Goal: Task Accomplishment & Management: Manage account settings

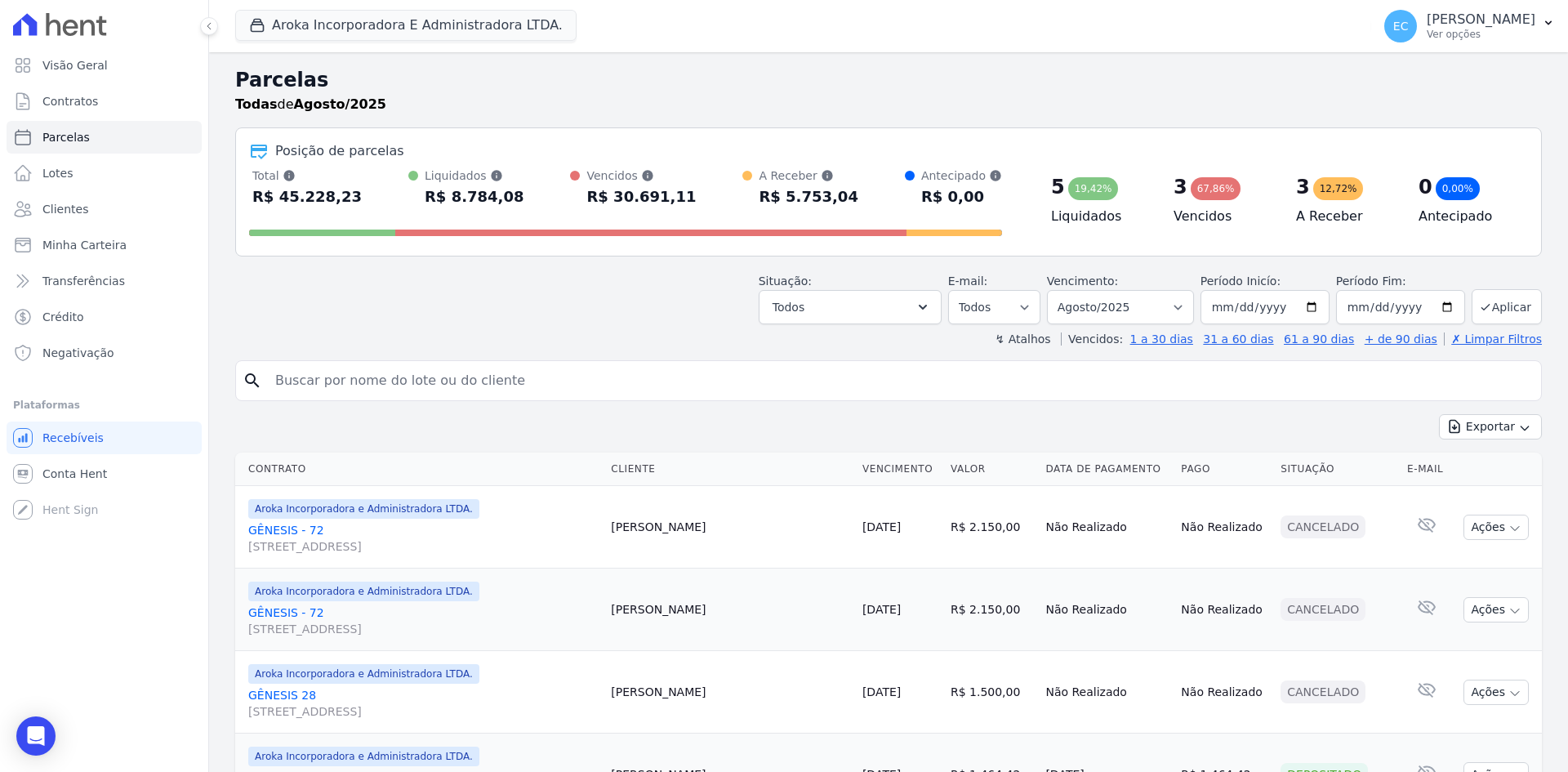
select select
drag, startPoint x: 263, startPoint y: 24, endPoint x: 260, endPoint y: 154, distance: 130.0
click at [263, 23] on icon "button" at bounding box center [257, 25] width 16 height 16
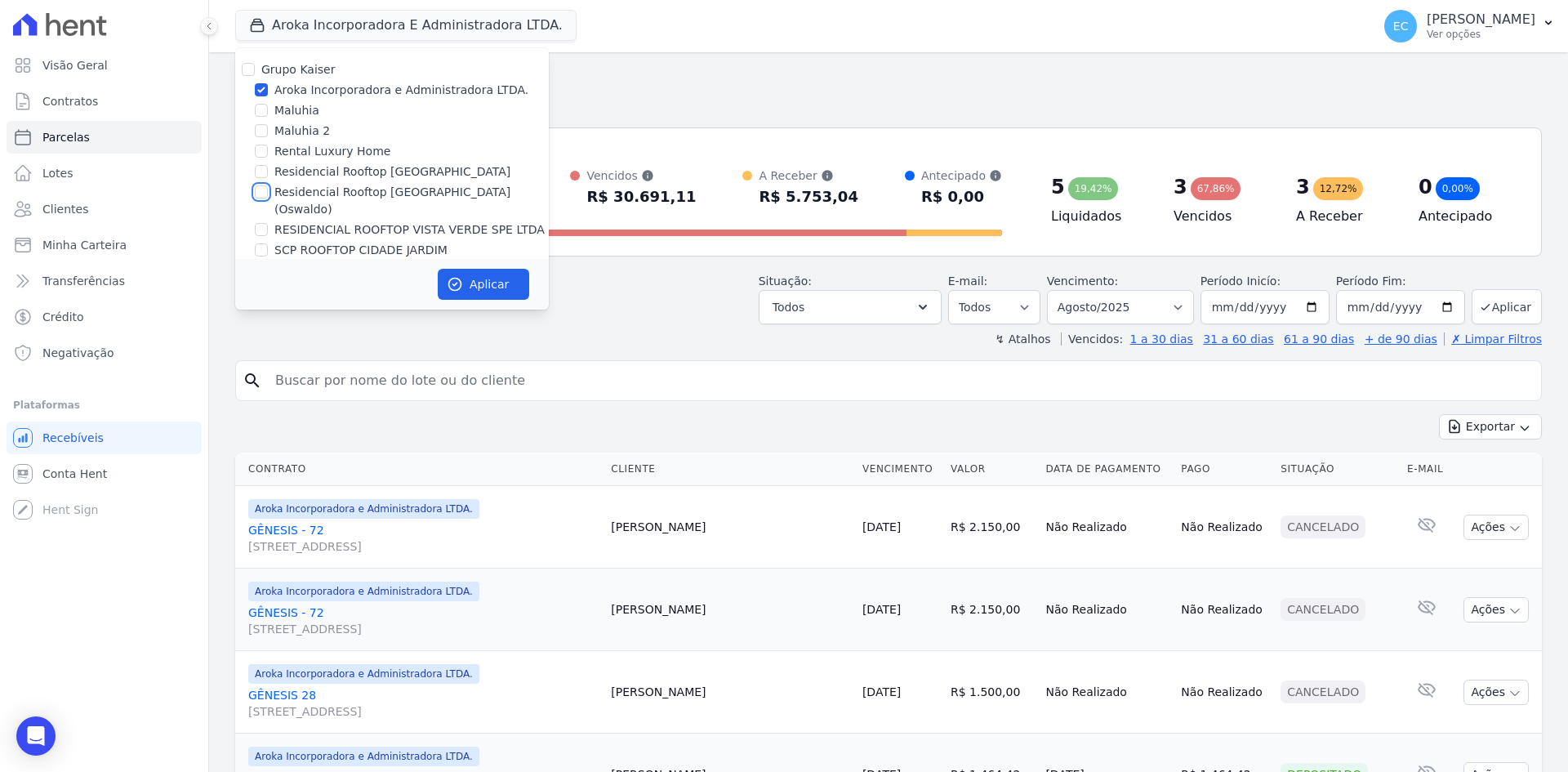
click at [263, 192] on input "Residencial Rooftop [GEOGRAPHIC_DATA] (Oswaldo)" at bounding box center [261, 191] width 13 height 13
checkbox input "true"
click at [264, 84] on input "Aroka Incorporadora e Administradora LTDA." at bounding box center [261, 89] width 13 height 13
checkbox input "false"
click at [464, 279] on button "Aplicar" at bounding box center [483, 284] width 91 height 31
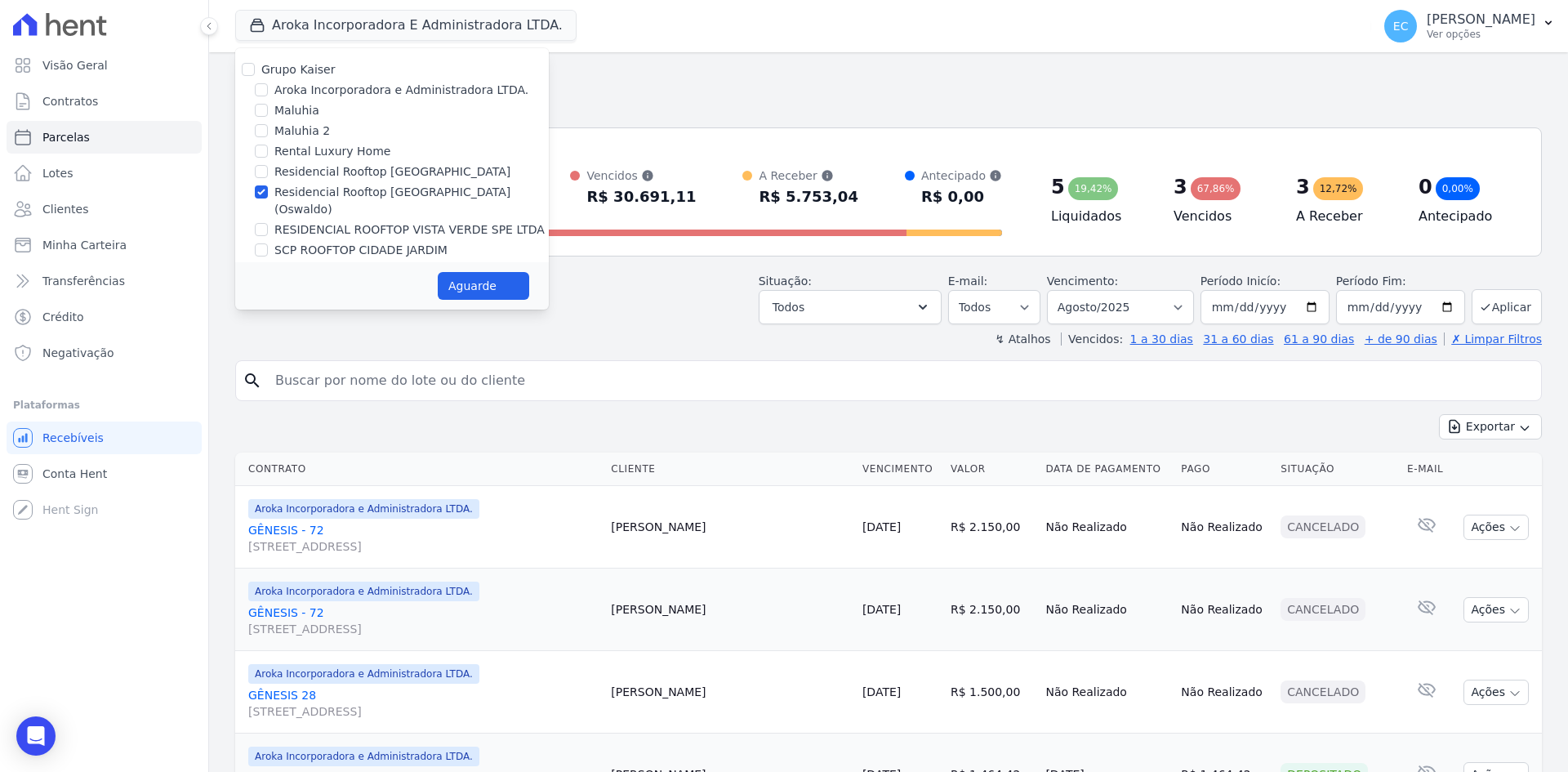
select select
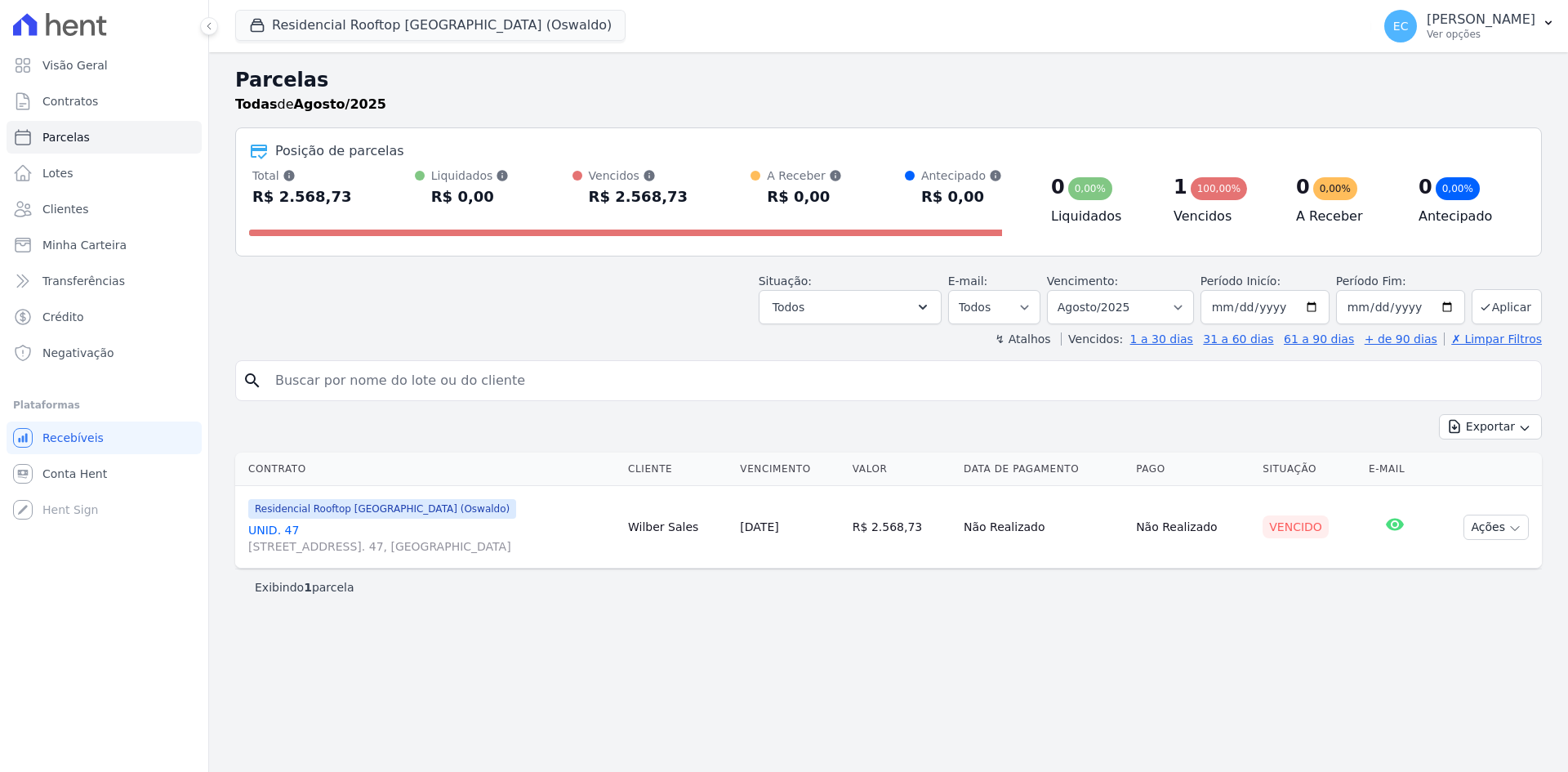
select select
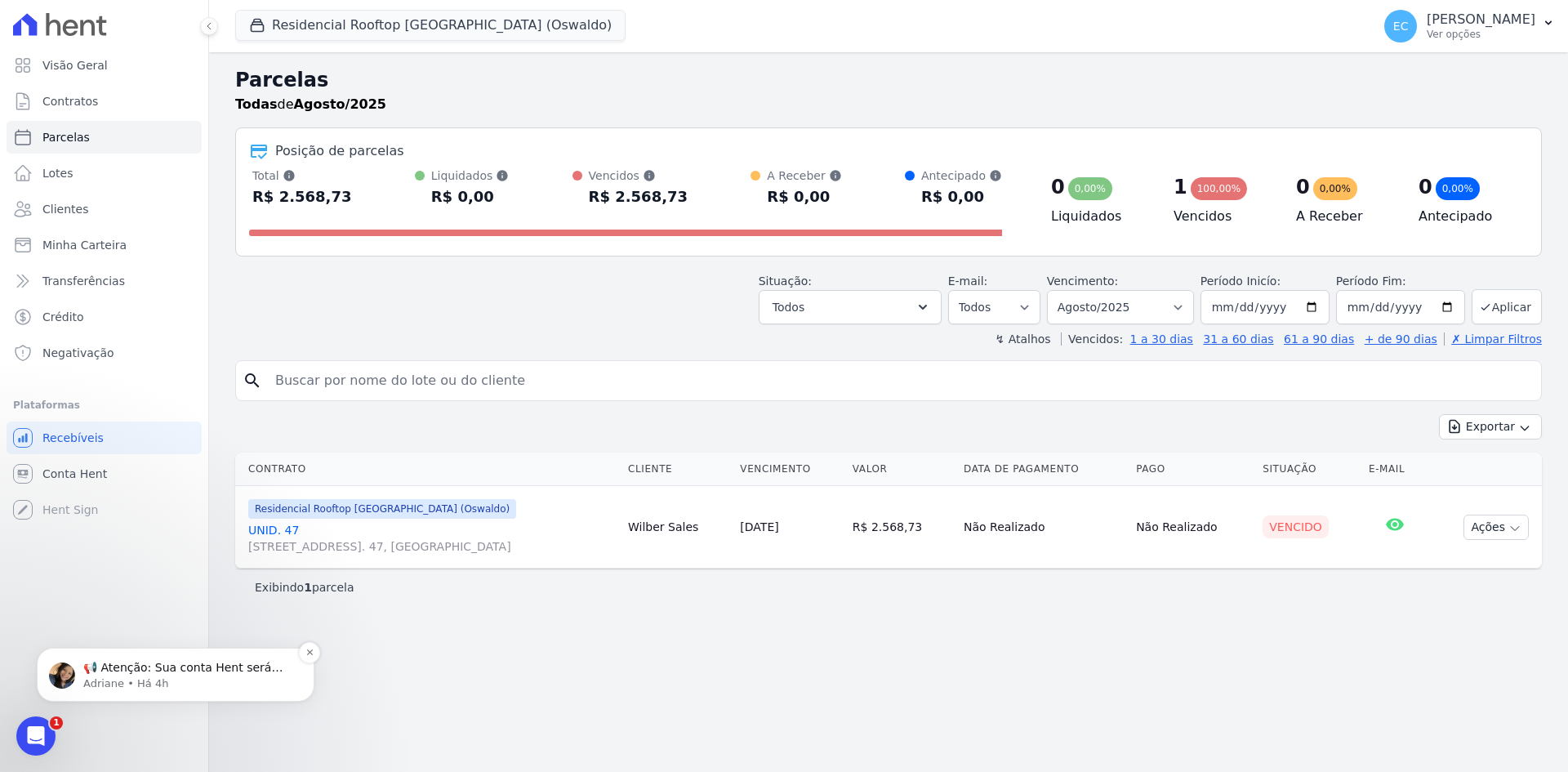
click at [176, 674] on p "📢 Atenção: Sua conta Hent será migrada para a Conta Arke! Estamos trazendo para…" at bounding box center [189, 668] width 211 height 16
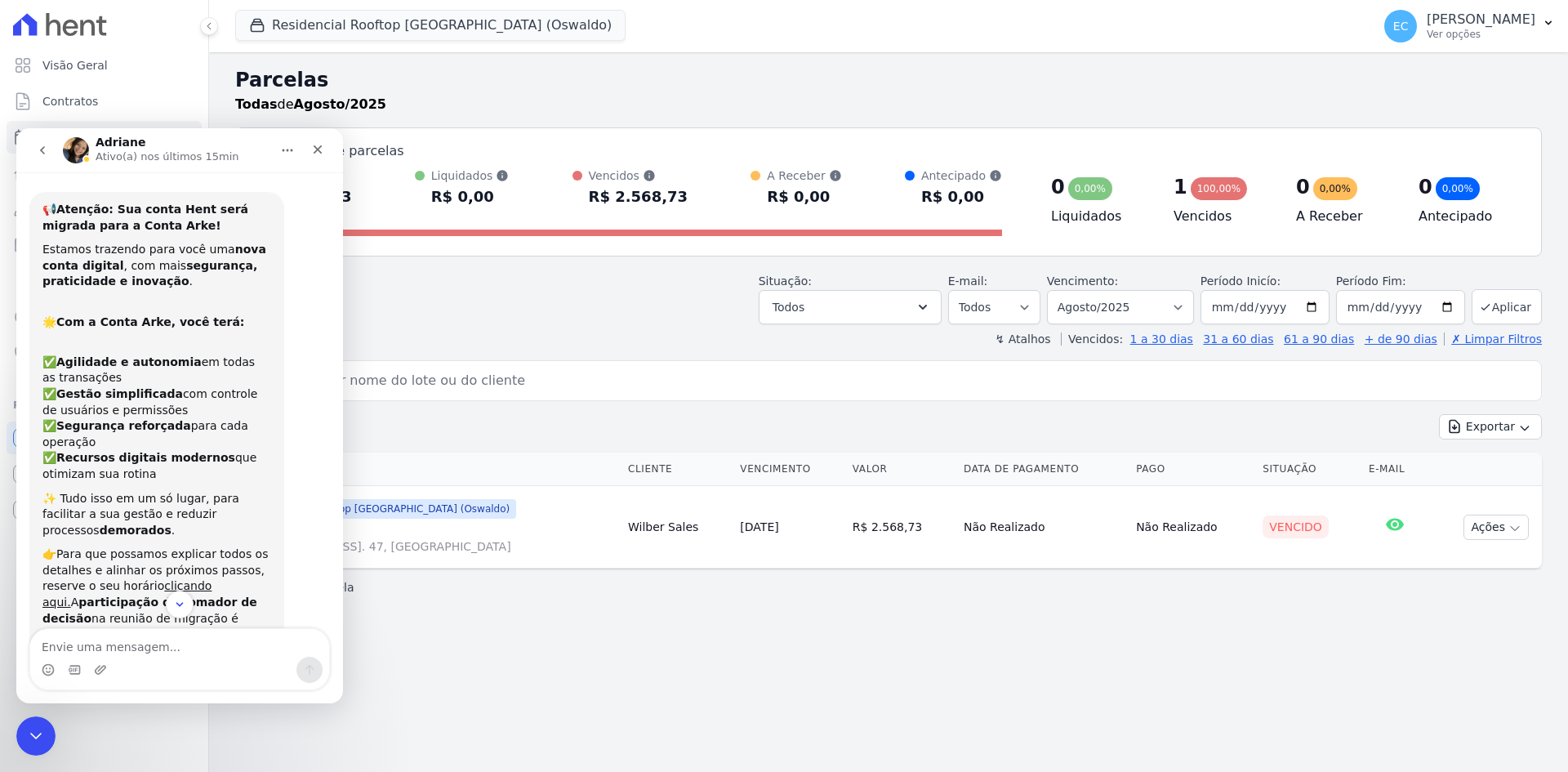
click at [499, 641] on div "Parcelas Todas de Agosto/2025 Posição de parcelas Total Soma das parcelas pagas…" at bounding box center [888, 411] width 1359 height 719
click at [317, 149] on icon "Fechar" at bounding box center [318, 149] width 9 height 9
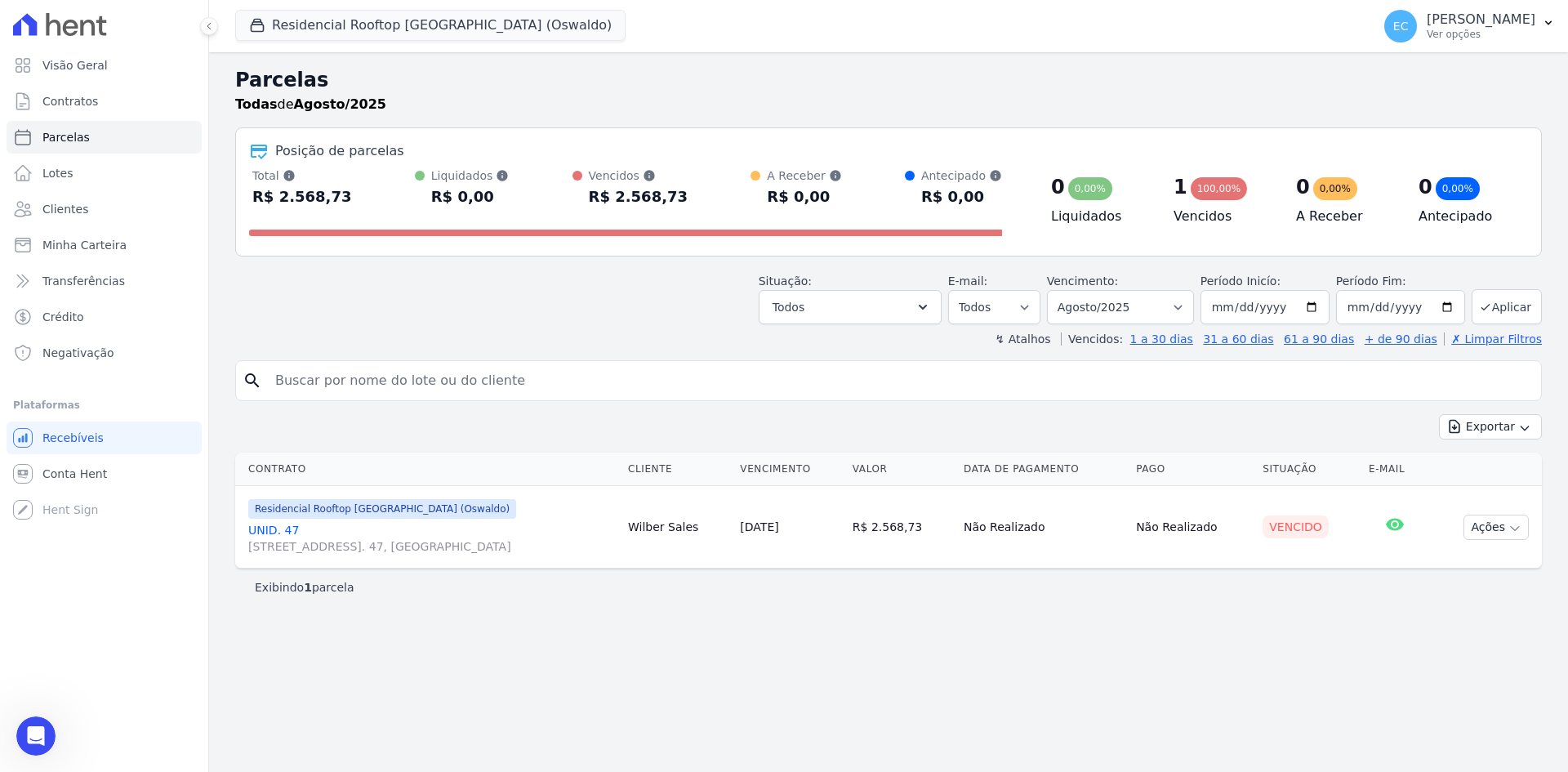
scroll to position [138, 0]
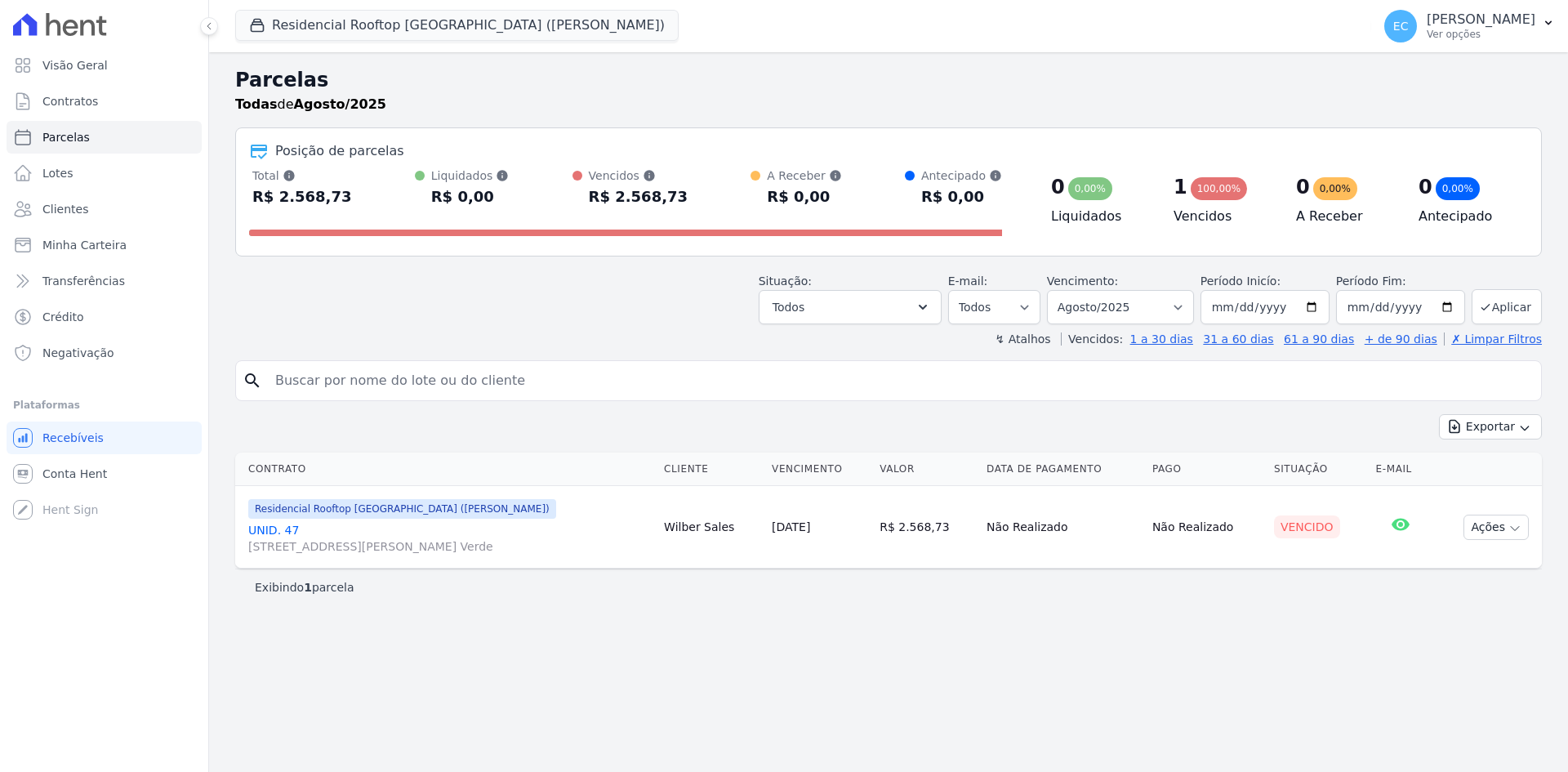
select select
click at [897, 100] on div "Todas de Agosto/2025" at bounding box center [888, 105] width 1307 height 20
click at [682, 61] on div "Parcelas Todas de Agosto/2025 Posição de parcelas Total Soma das parcelas pagas…" at bounding box center [888, 411] width 1359 height 719
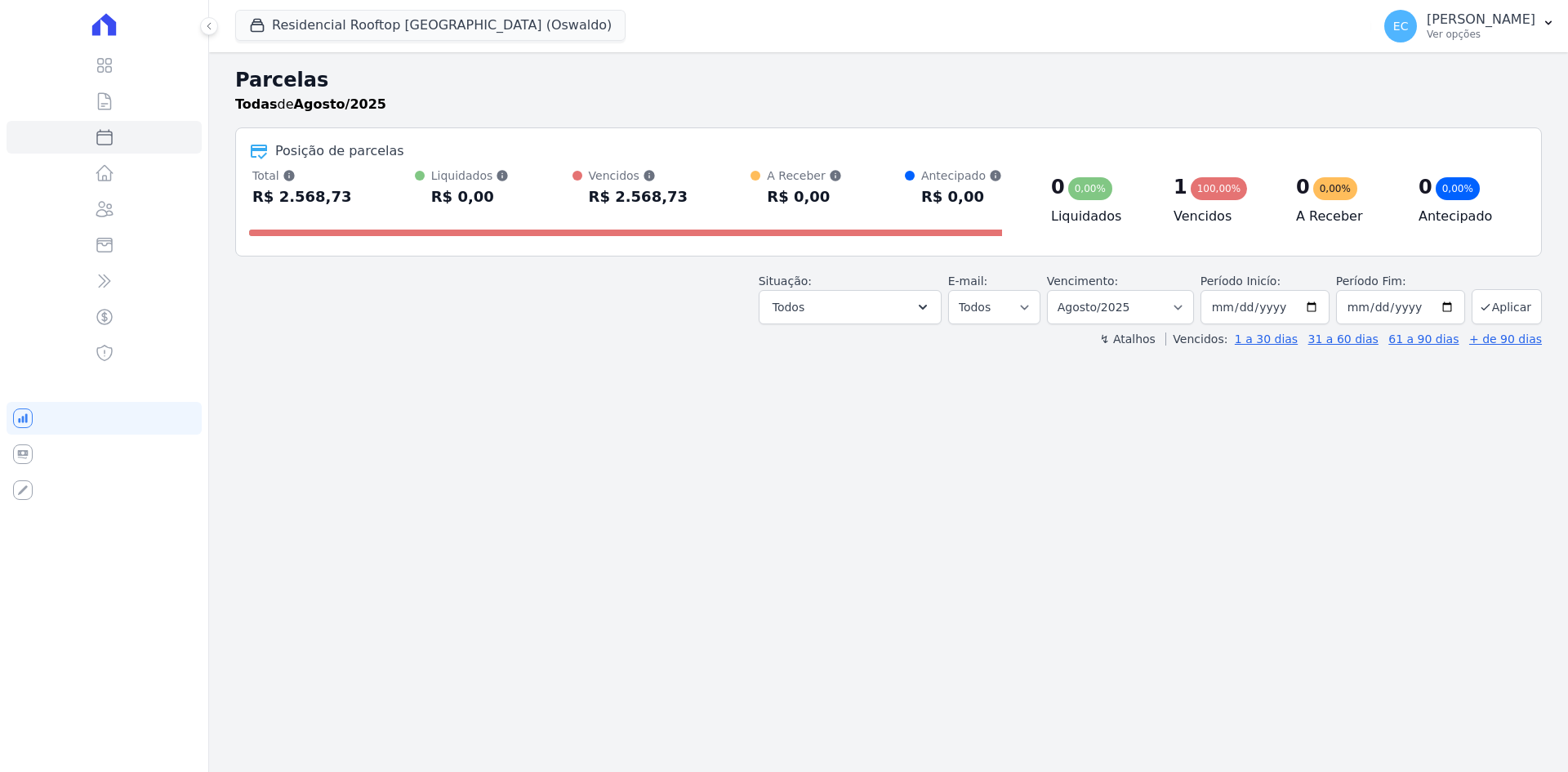
select select
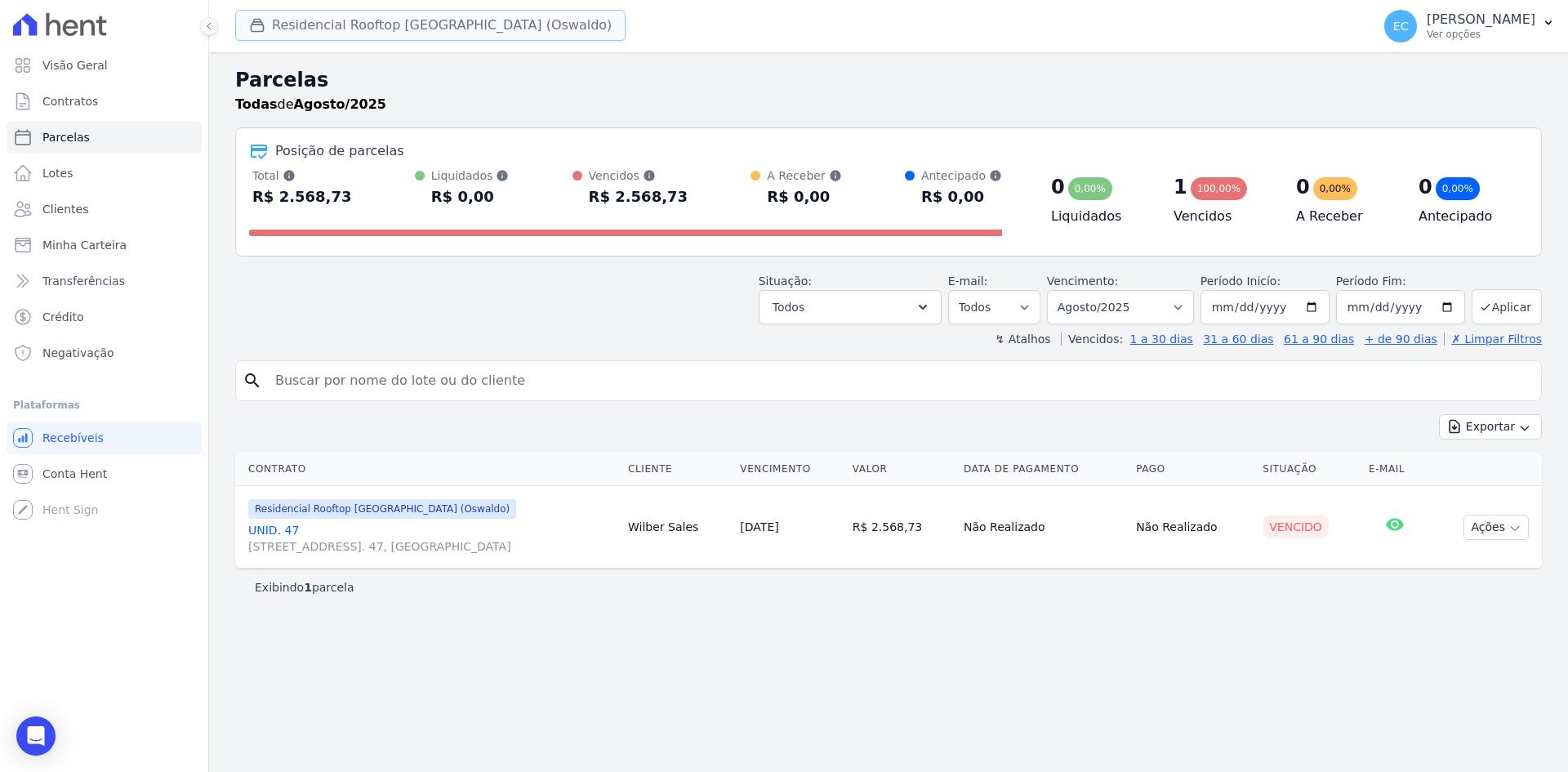
click at [258, 31] on icon "button" at bounding box center [258, 26] width 13 height 13
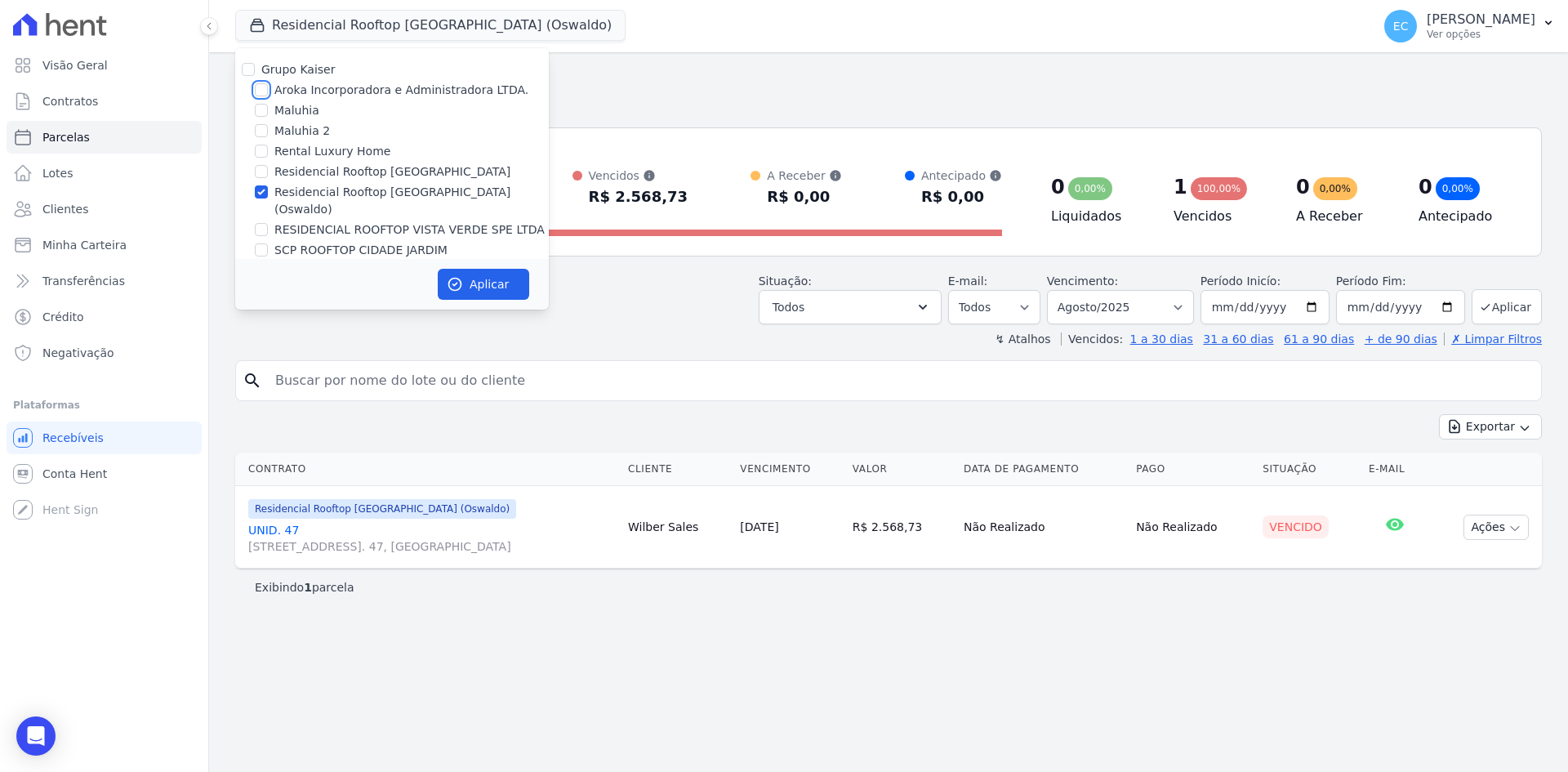
click at [265, 87] on input "Aroka Incorporadora e Administradora LTDA." at bounding box center [261, 89] width 13 height 13
checkbox input "true"
click at [262, 191] on input "Residencial Rooftop [GEOGRAPHIC_DATA] (Oswaldo)" at bounding box center [261, 191] width 13 height 13
checkbox input "false"
click at [453, 278] on icon "button" at bounding box center [454, 284] width 16 height 16
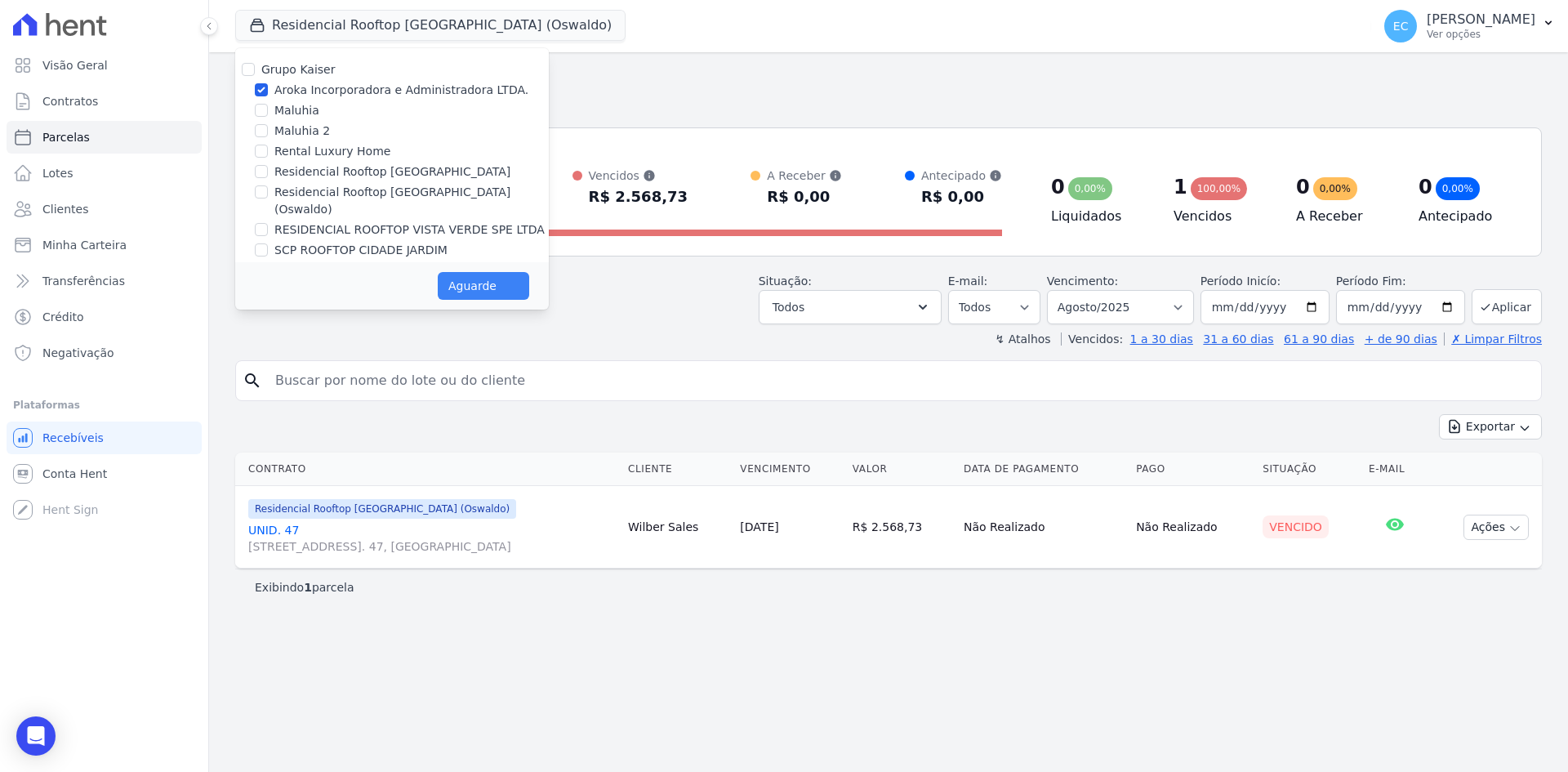
select select
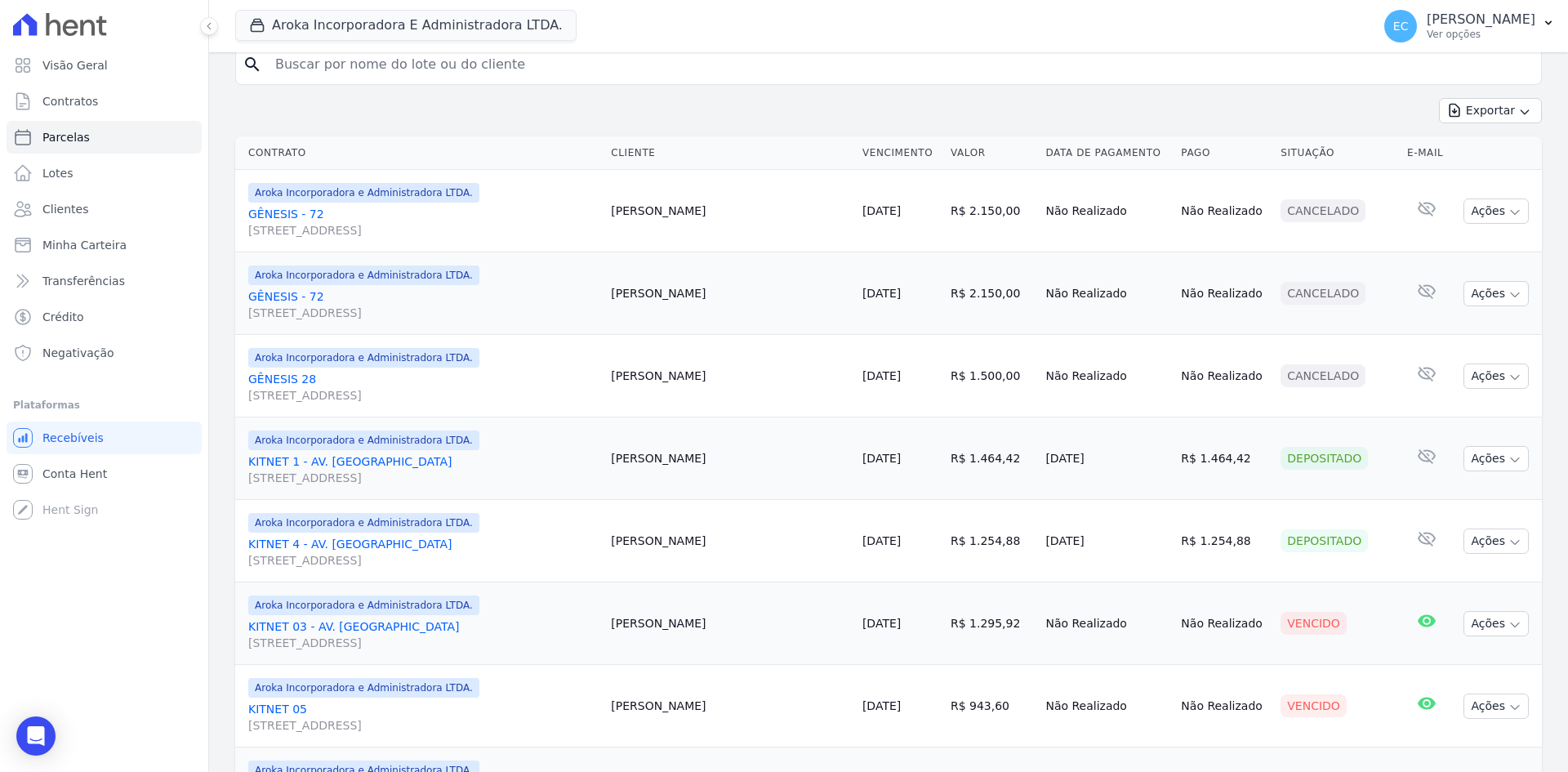
scroll to position [105, 0]
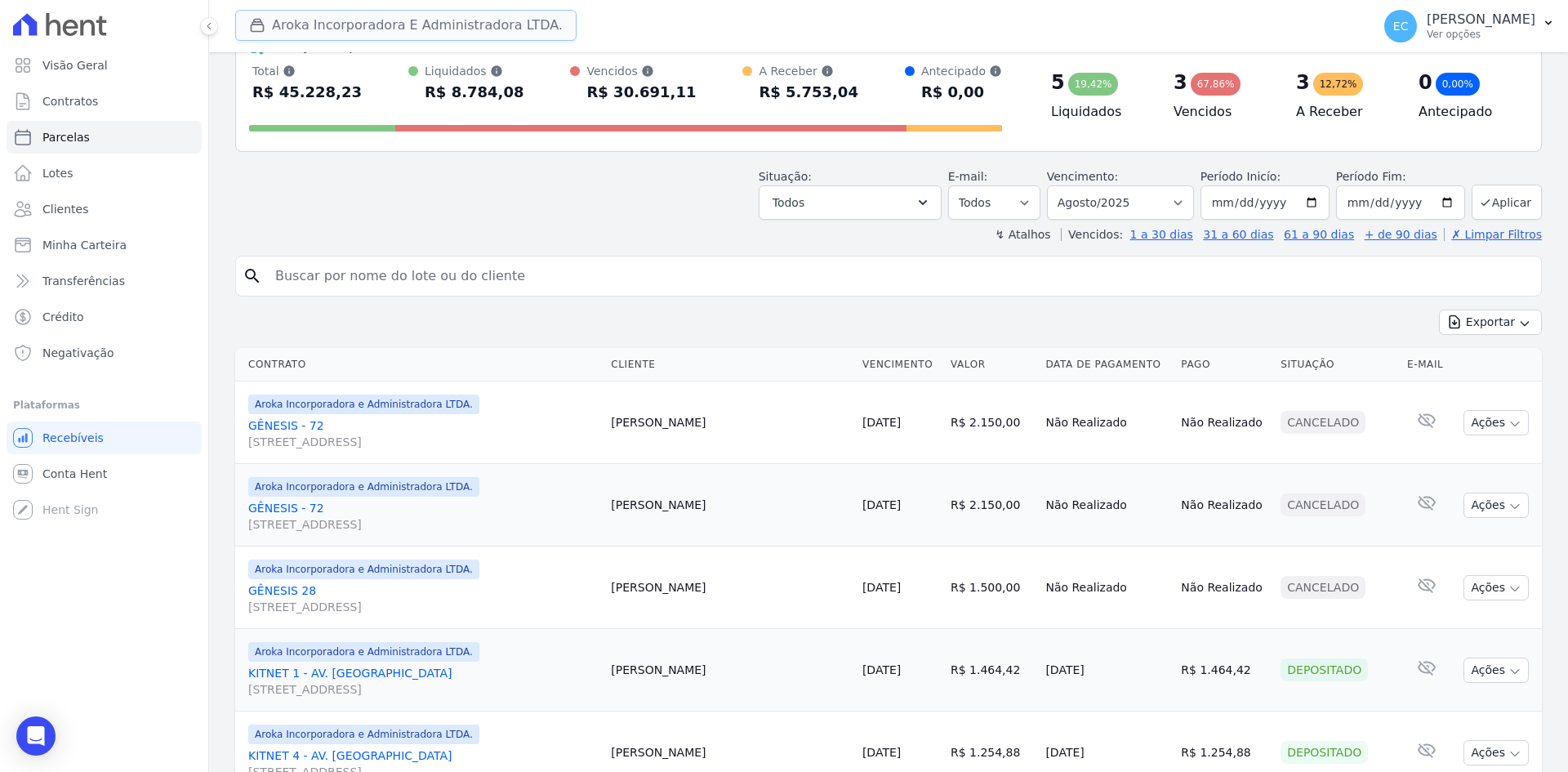
click at [262, 30] on icon "button" at bounding box center [257, 25] width 16 height 16
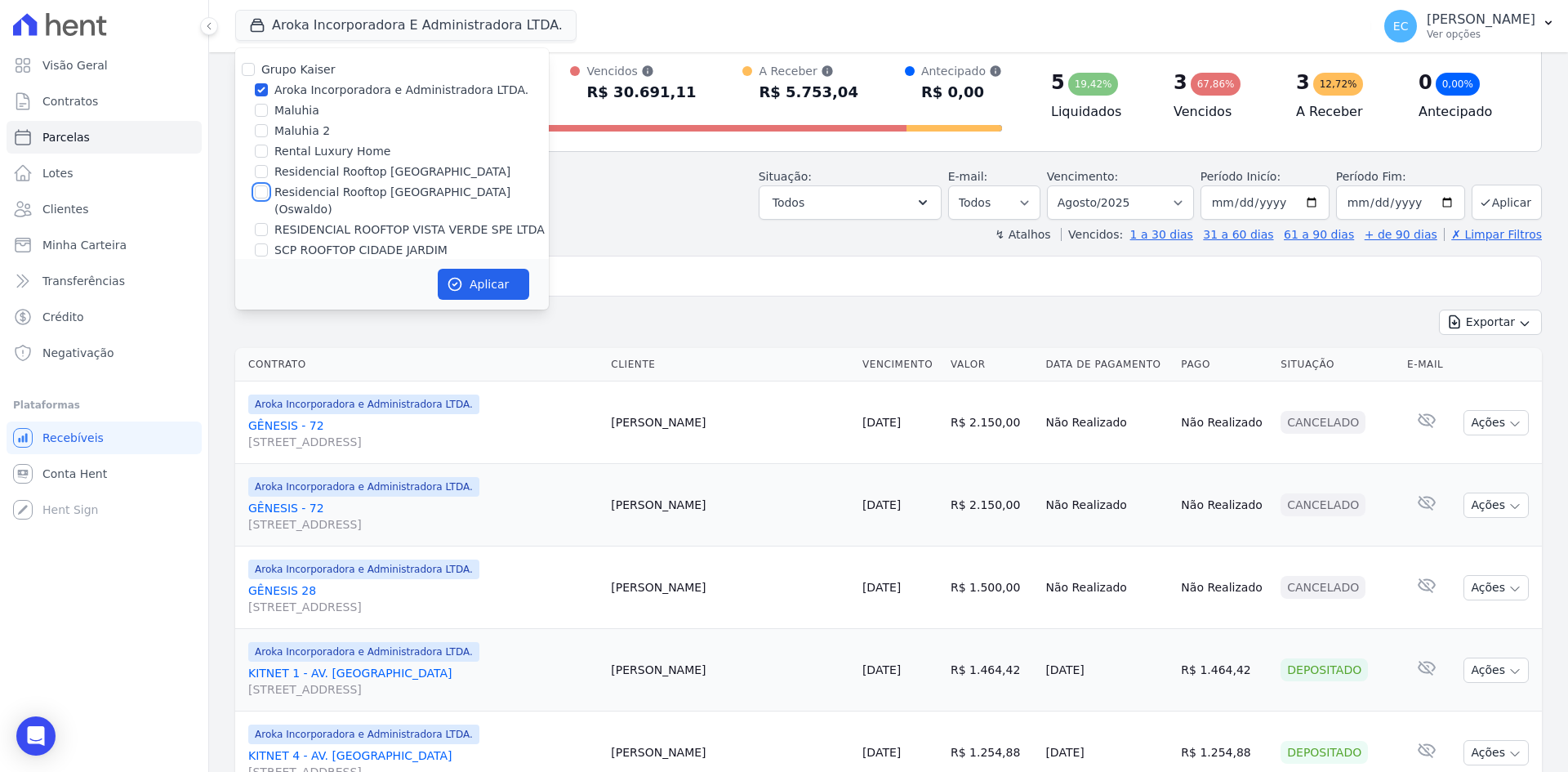
click at [259, 192] on input "Residencial Rooftop [GEOGRAPHIC_DATA] (Oswaldo)" at bounding box center [261, 191] width 13 height 13
checkbox input "true"
click at [261, 91] on input "Aroka Incorporadora e Administradora LTDA." at bounding box center [261, 89] width 13 height 13
checkbox input "false"
click at [493, 277] on button "Aplicar" at bounding box center [483, 284] width 91 height 31
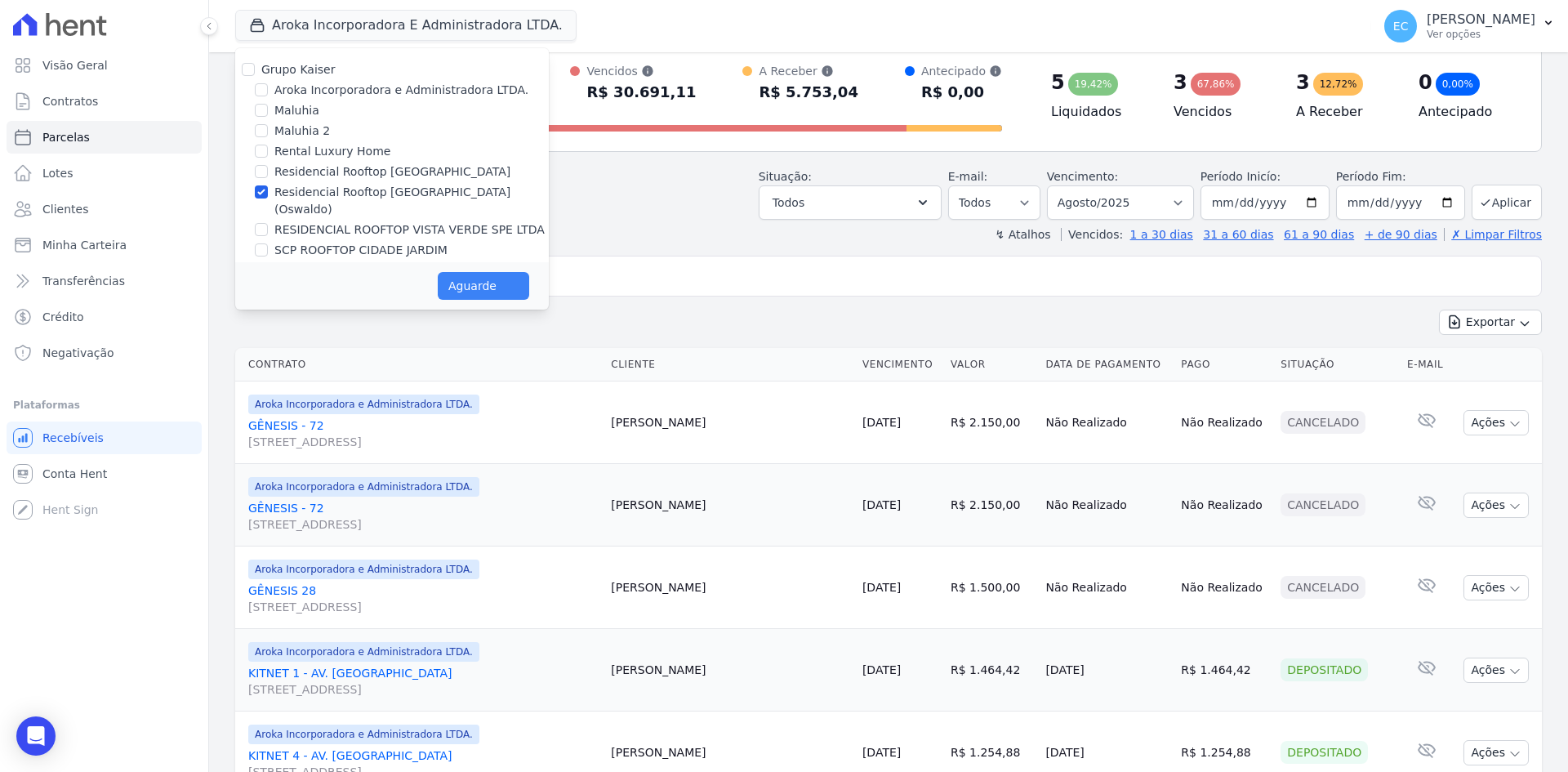
select select
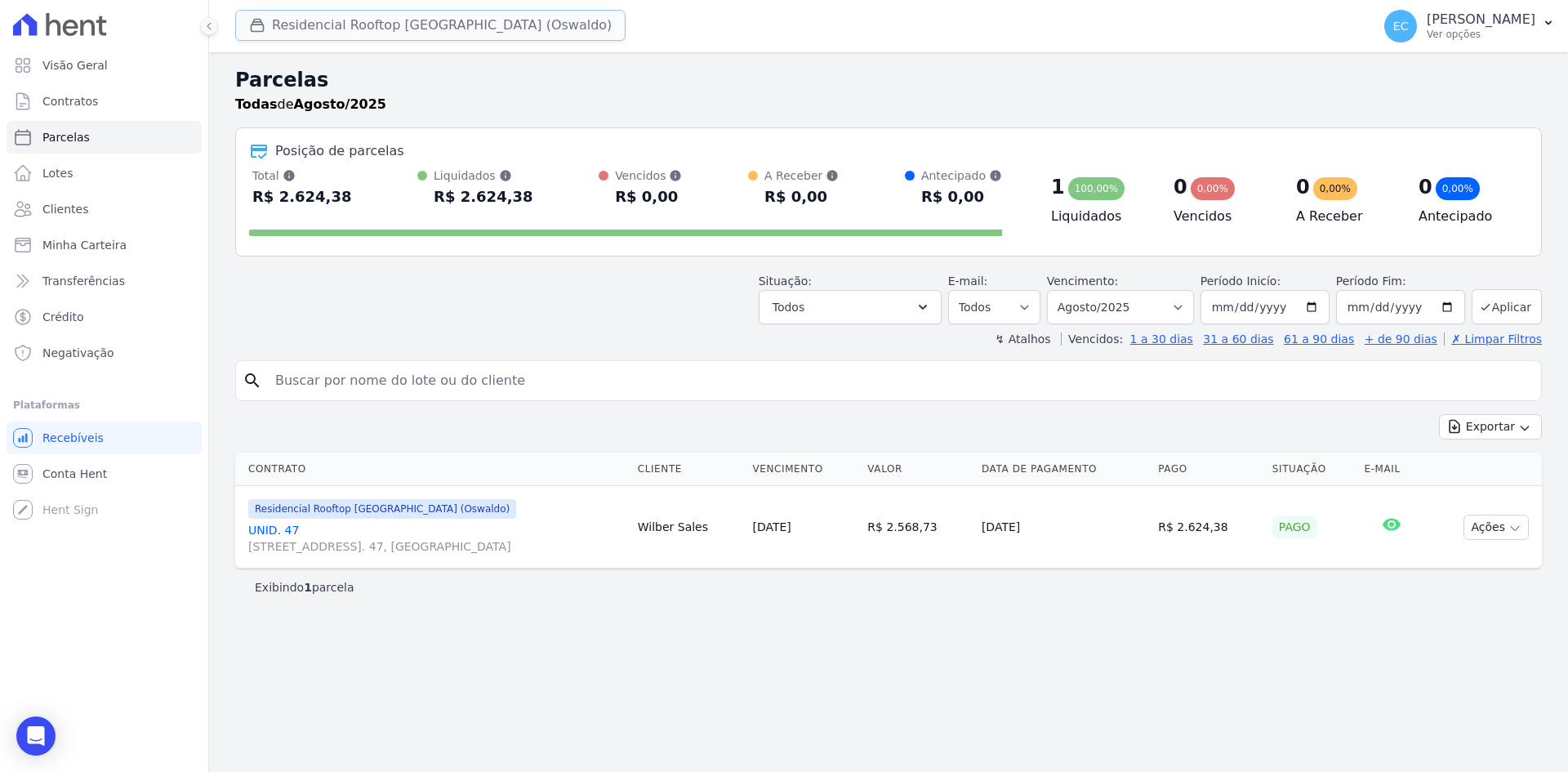
click at [254, 25] on icon "button" at bounding box center [258, 26] width 13 height 13
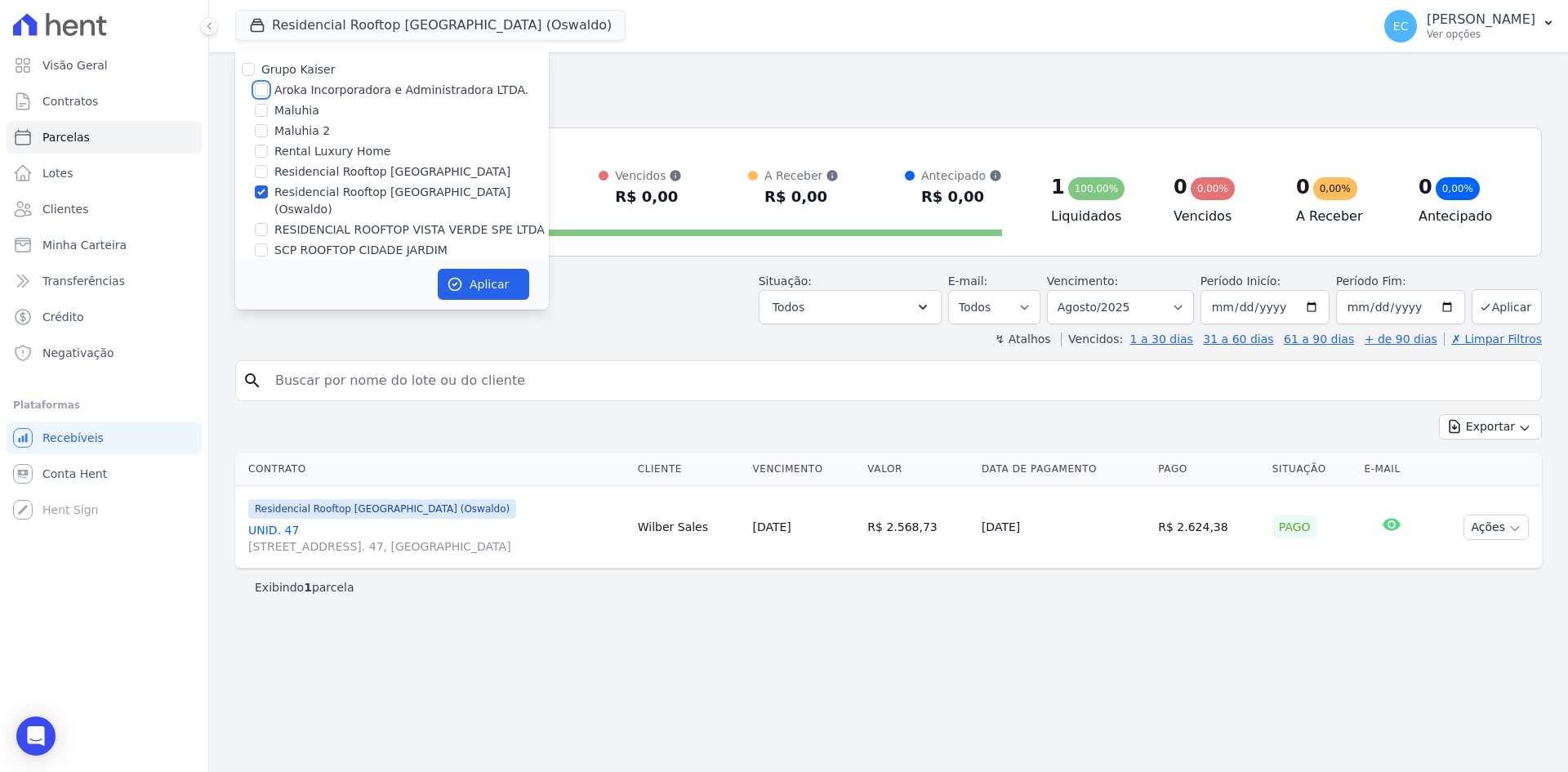
click at [259, 89] on input "Aroka Incorporadora e Administradora LTDA." at bounding box center [261, 89] width 13 height 13
checkbox input "true"
click at [263, 185] on input "Residencial Rooftop [GEOGRAPHIC_DATA] (Oswaldo)" at bounding box center [261, 191] width 13 height 13
checkbox input "false"
click at [458, 284] on icon "button" at bounding box center [454, 284] width 16 height 16
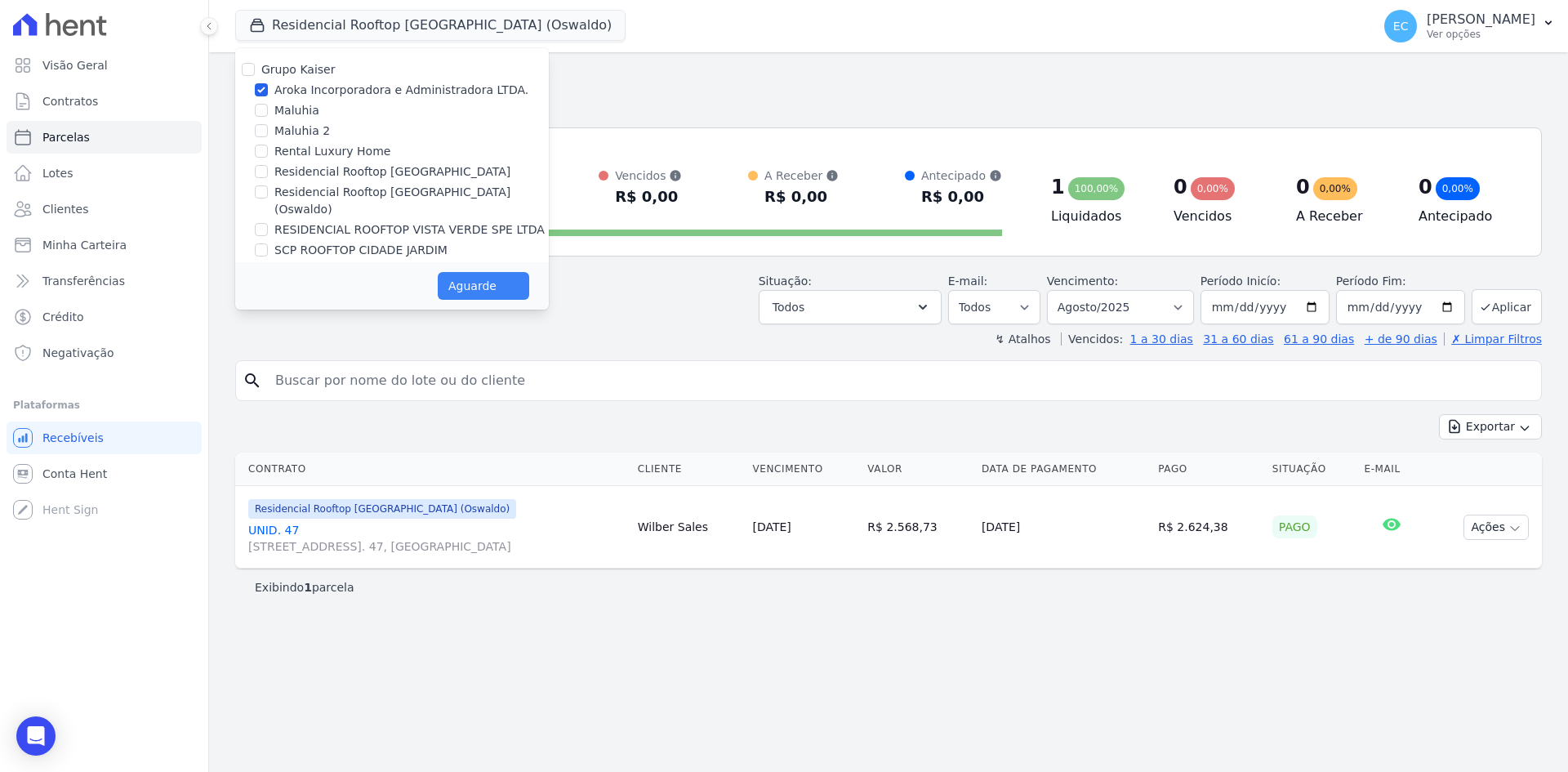
select select
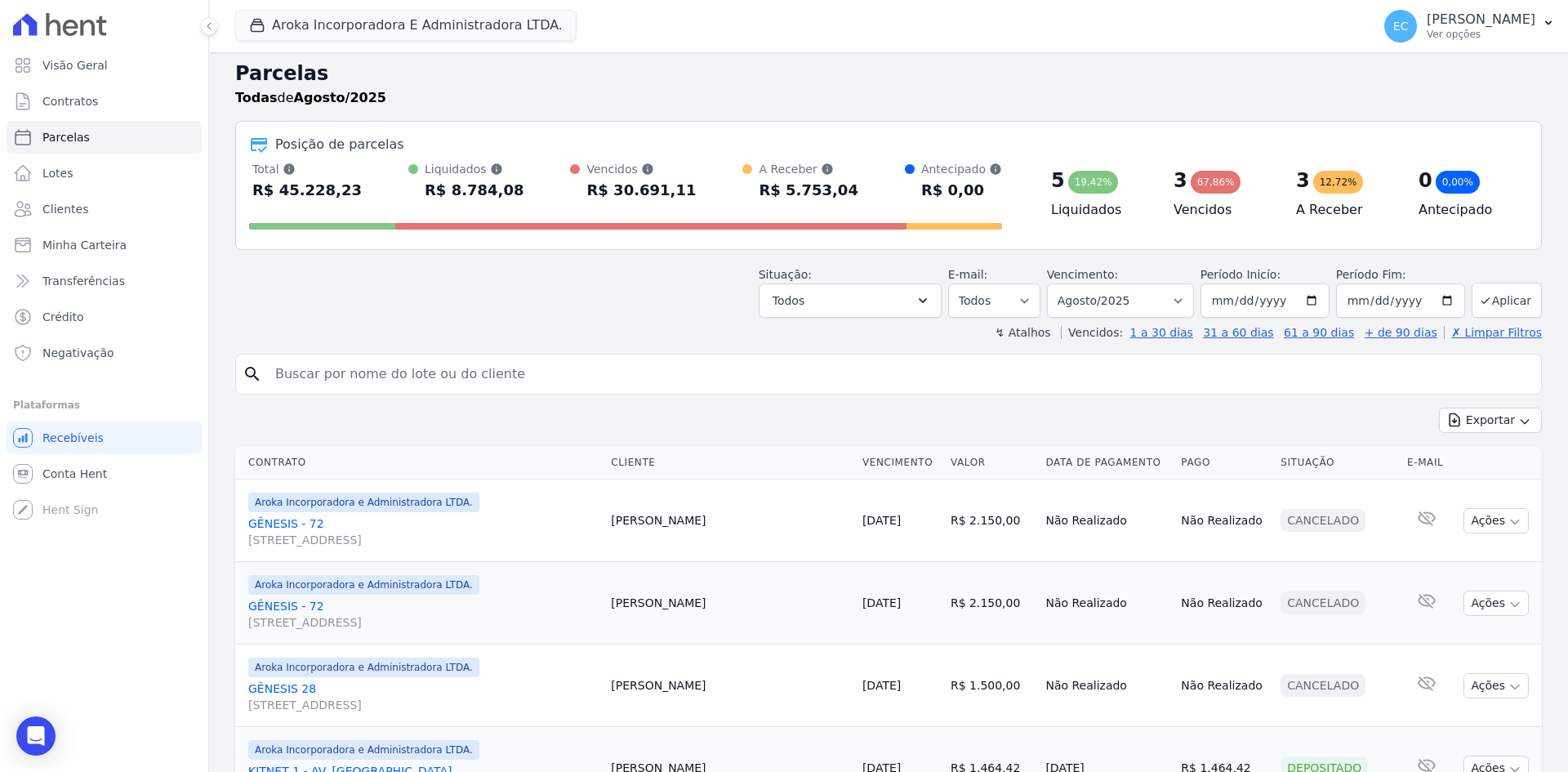
scroll to position [0, 0]
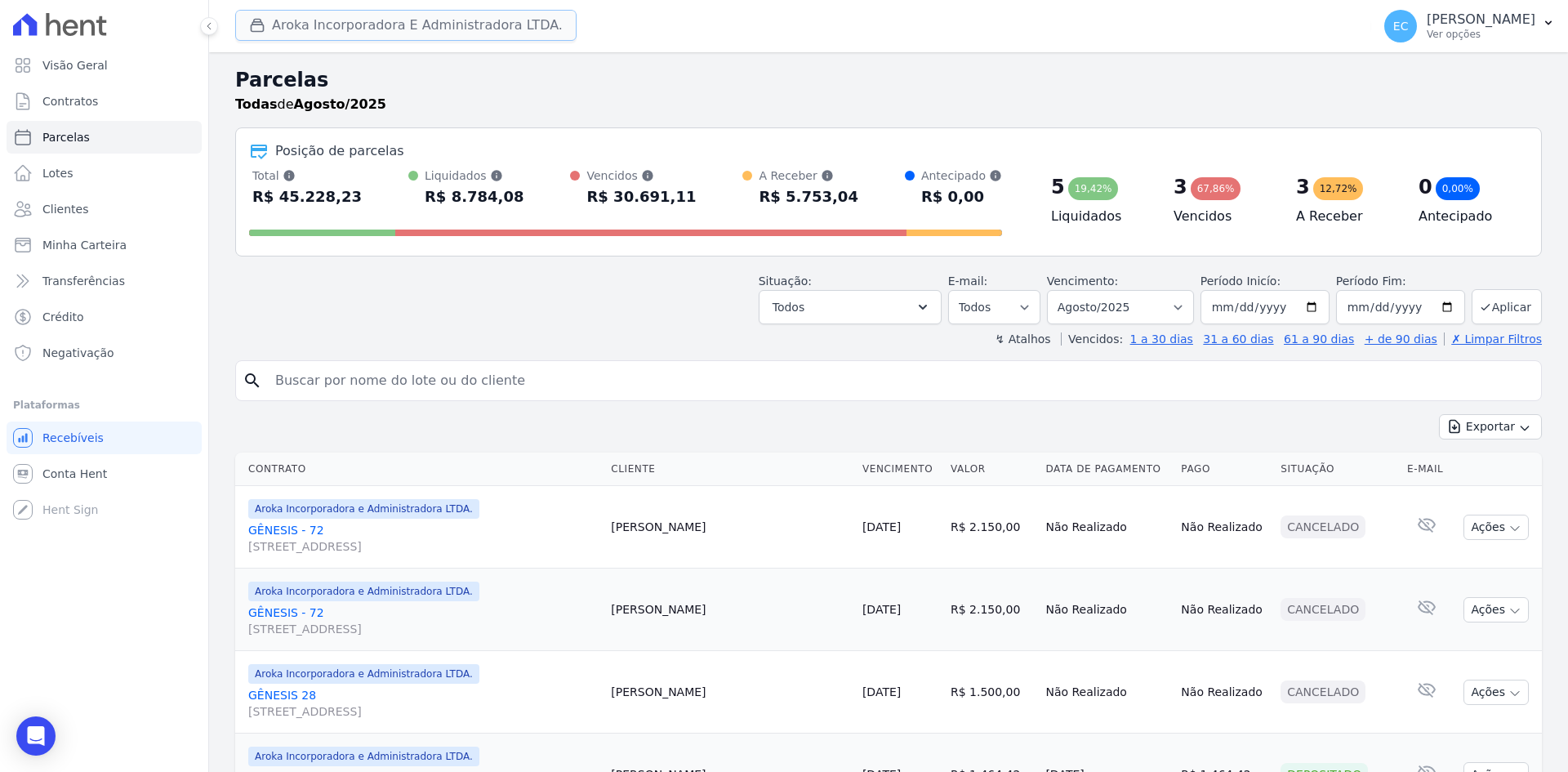
click at [267, 19] on div "button" at bounding box center [260, 25] width 23 height 16
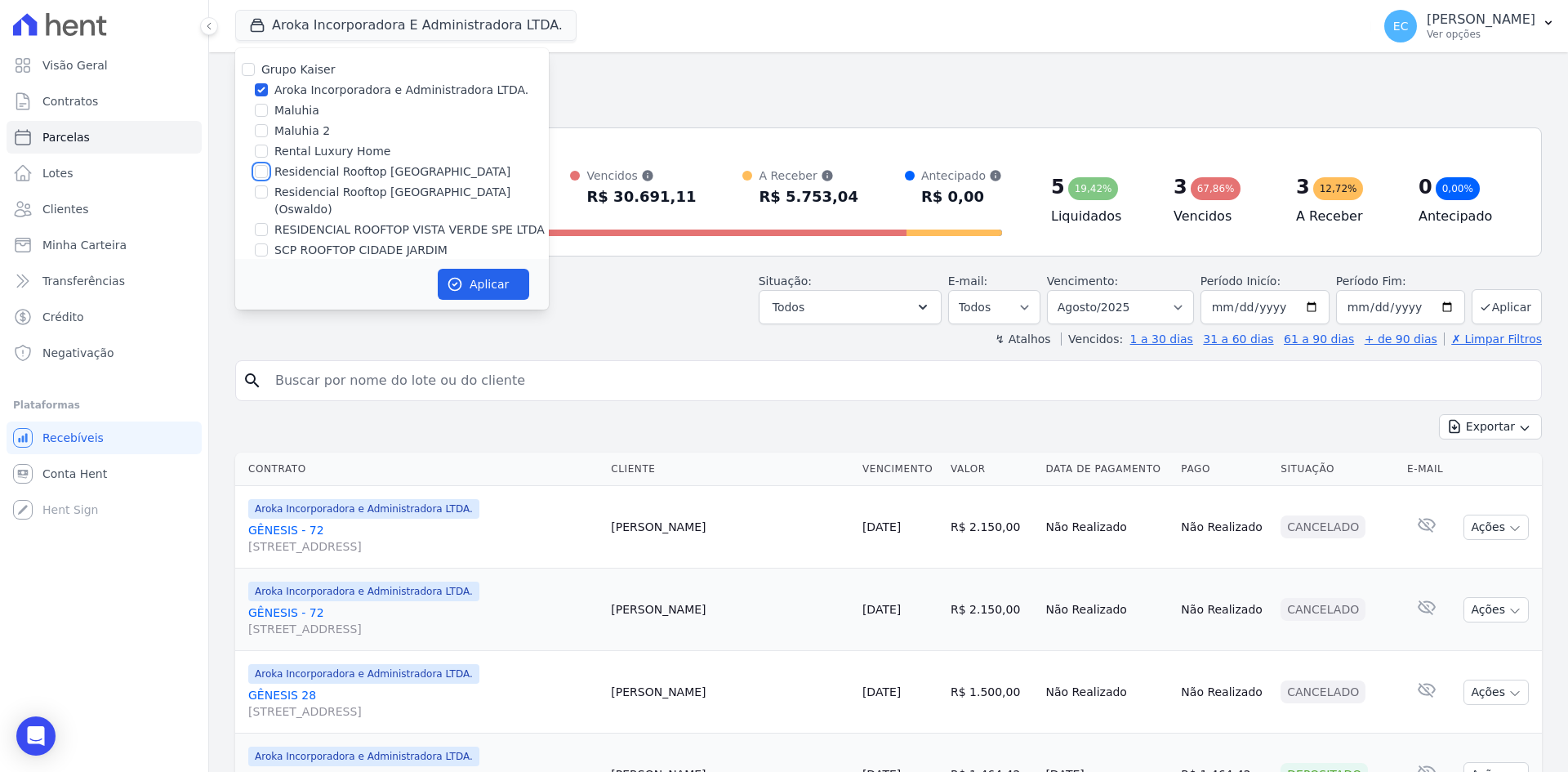
click at [258, 174] on input "Residencial Rooftop [GEOGRAPHIC_DATA]" at bounding box center [261, 171] width 13 height 13
checkbox input "true"
click at [259, 86] on input "Aroka Incorporadora e Administradora LTDA." at bounding box center [261, 89] width 13 height 13
checkbox input "false"
click at [479, 274] on button "Aplicar" at bounding box center [483, 284] width 91 height 31
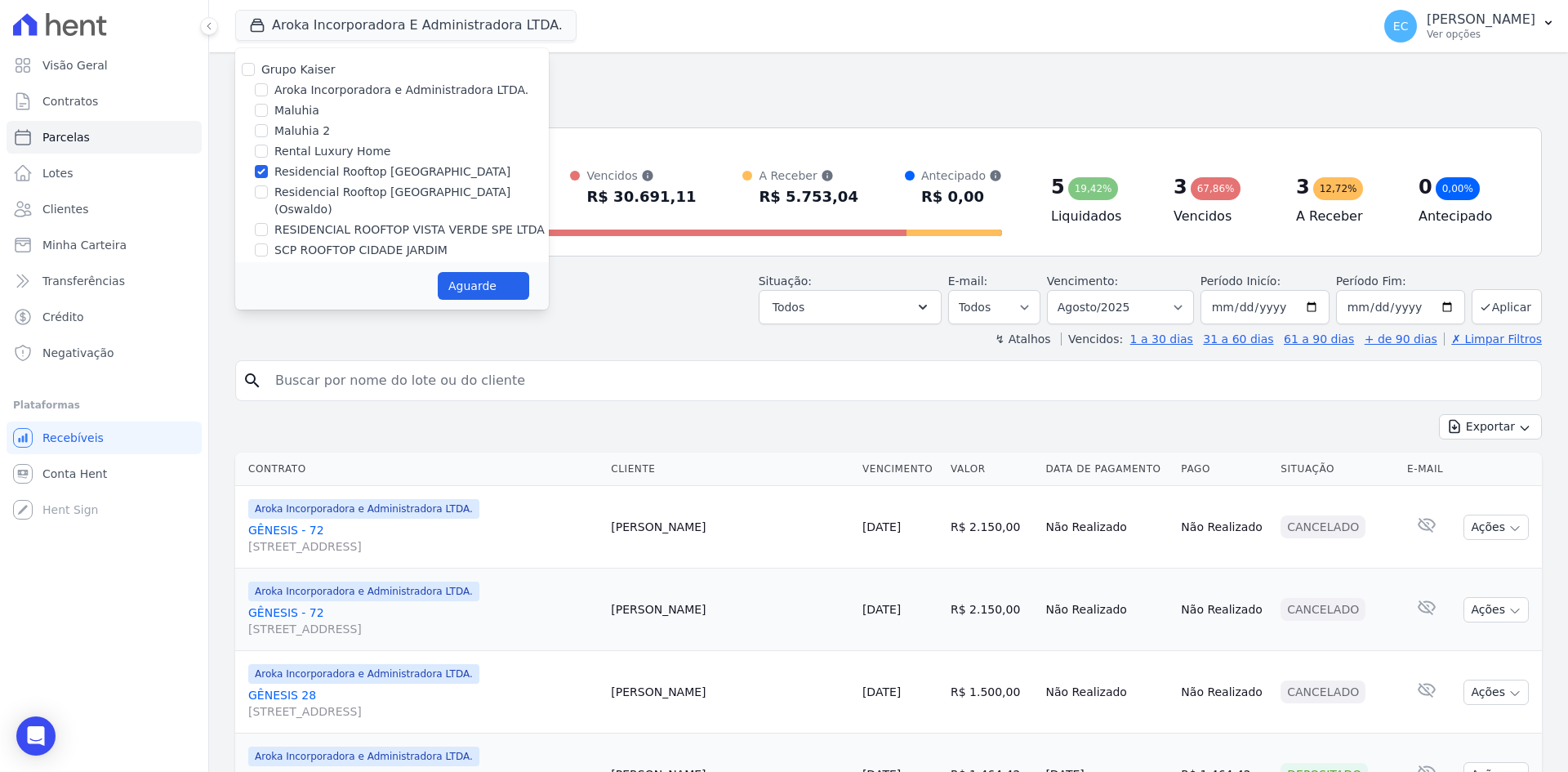
select select
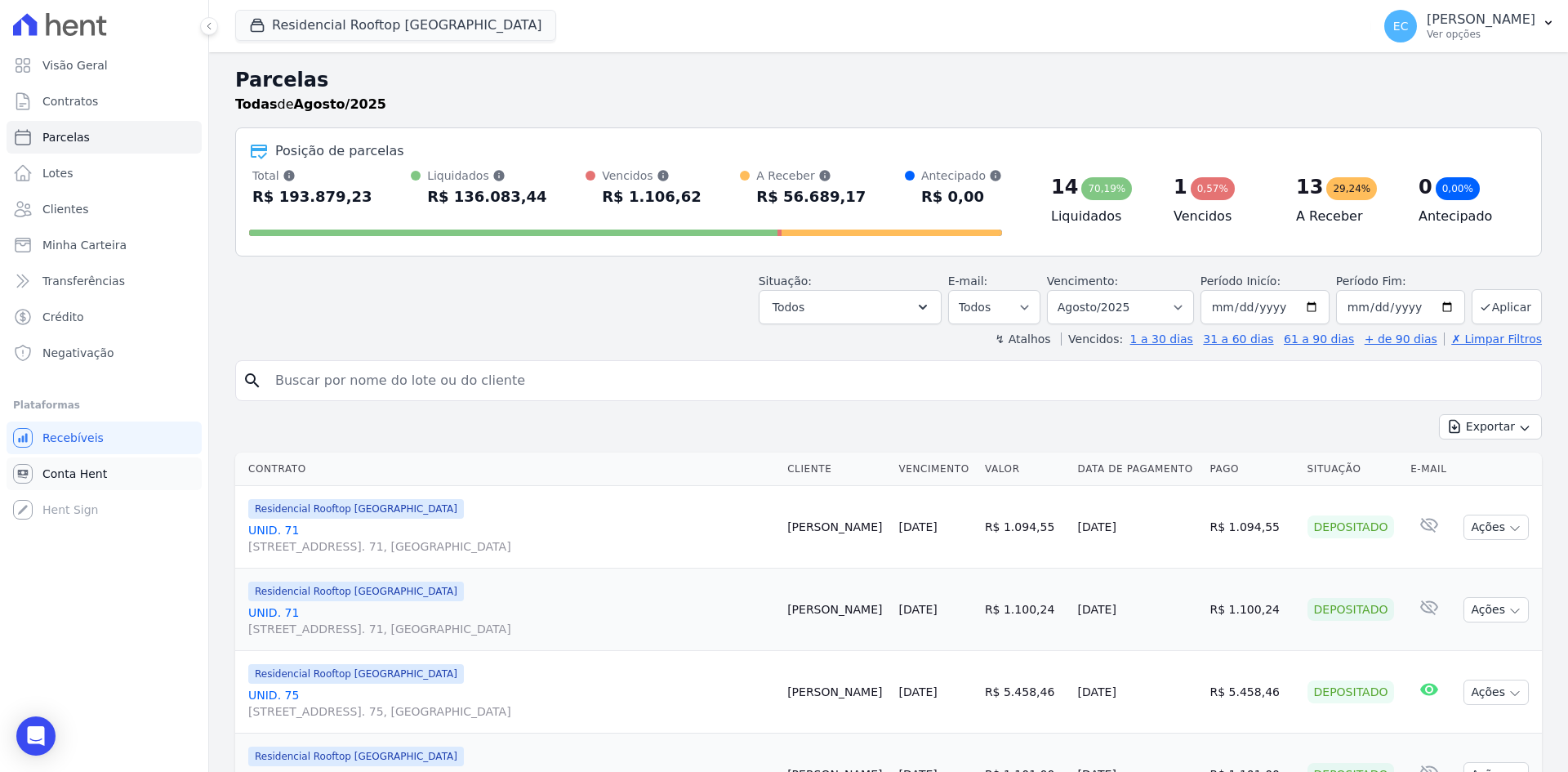
click at [118, 467] on link "Conta Hent" at bounding box center [104, 473] width 195 height 33
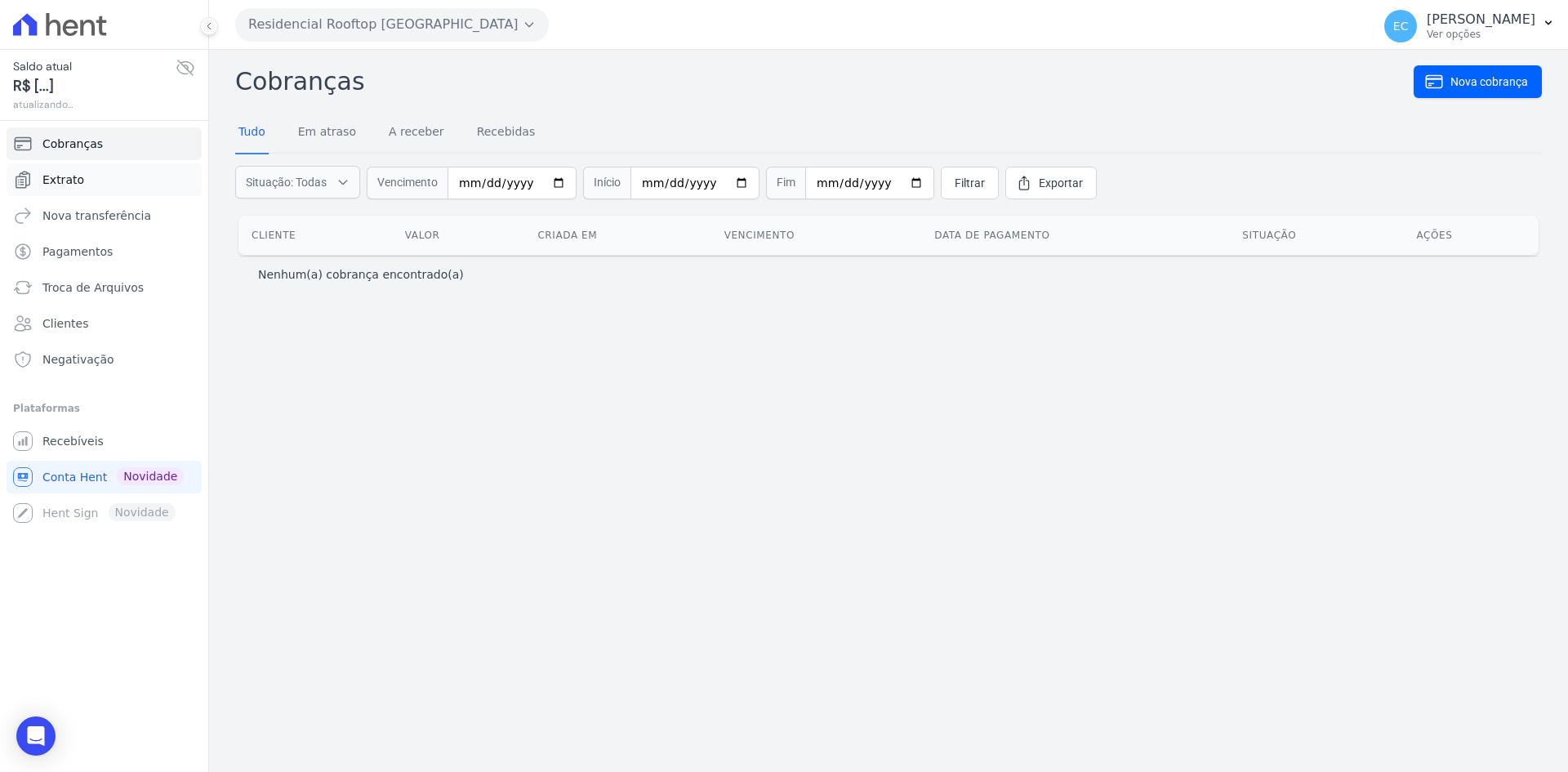
click at [117, 172] on link "Extrato" at bounding box center [104, 180] width 195 height 33
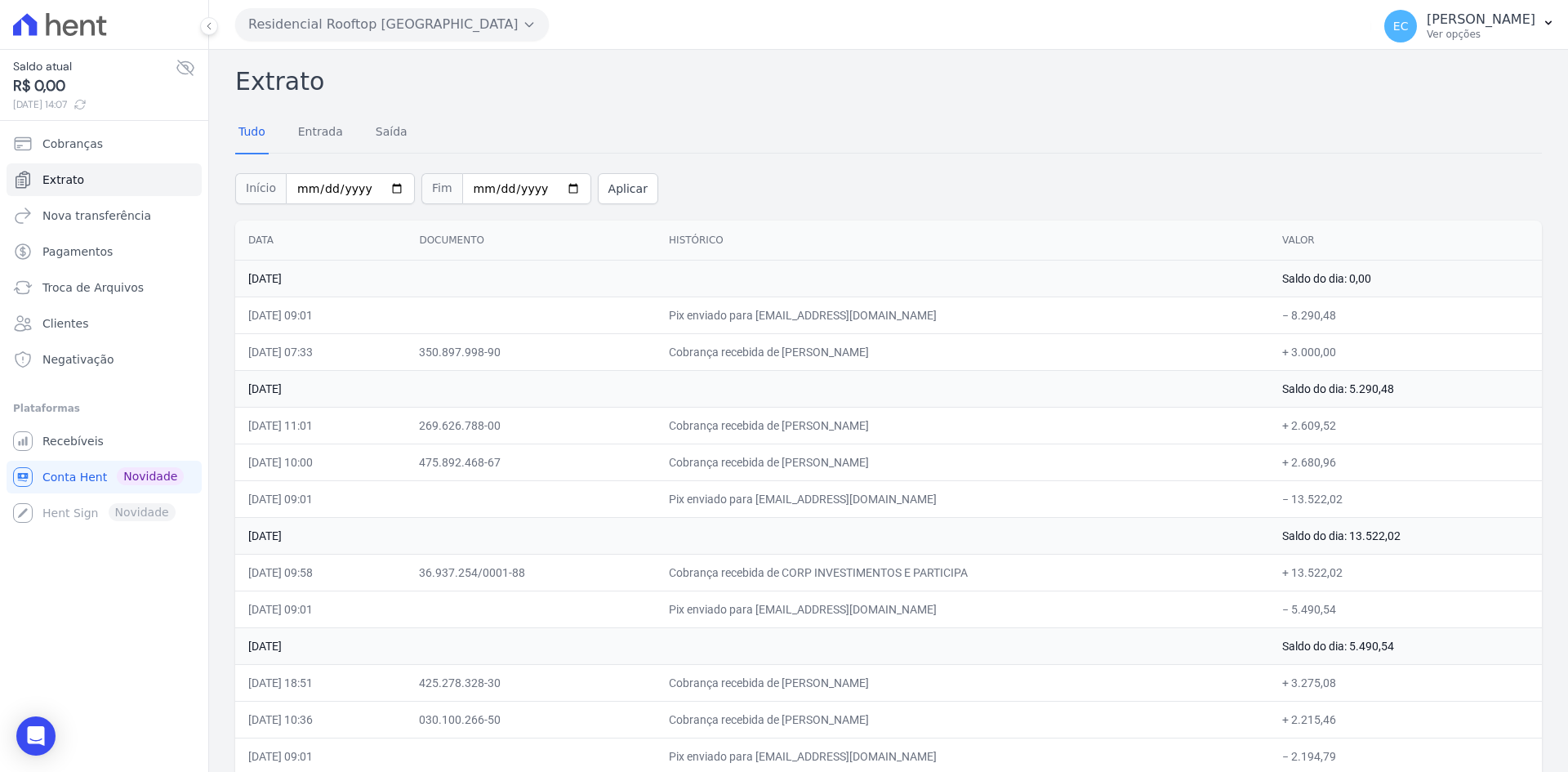
drag, startPoint x: 1282, startPoint y: 464, endPoint x: 1349, endPoint y: 465, distance: 67.0
click at [1349, 465] on td "+ 2.680,96" at bounding box center [1405, 462] width 273 height 37
click at [1337, 466] on td "+ 2.680,96" at bounding box center [1405, 462] width 273 height 37
drag, startPoint x: 1270, startPoint y: 464, endPoint x: 1335, endPoint y: 465, distance: 65.0
click at [1335, 465] on tr "[DATE] 10:00 475.892.468-67 Cobrança recebida de [PERSON_NAME] + 2.680,96" at bounding box center [888, 462] width 1307 height 37
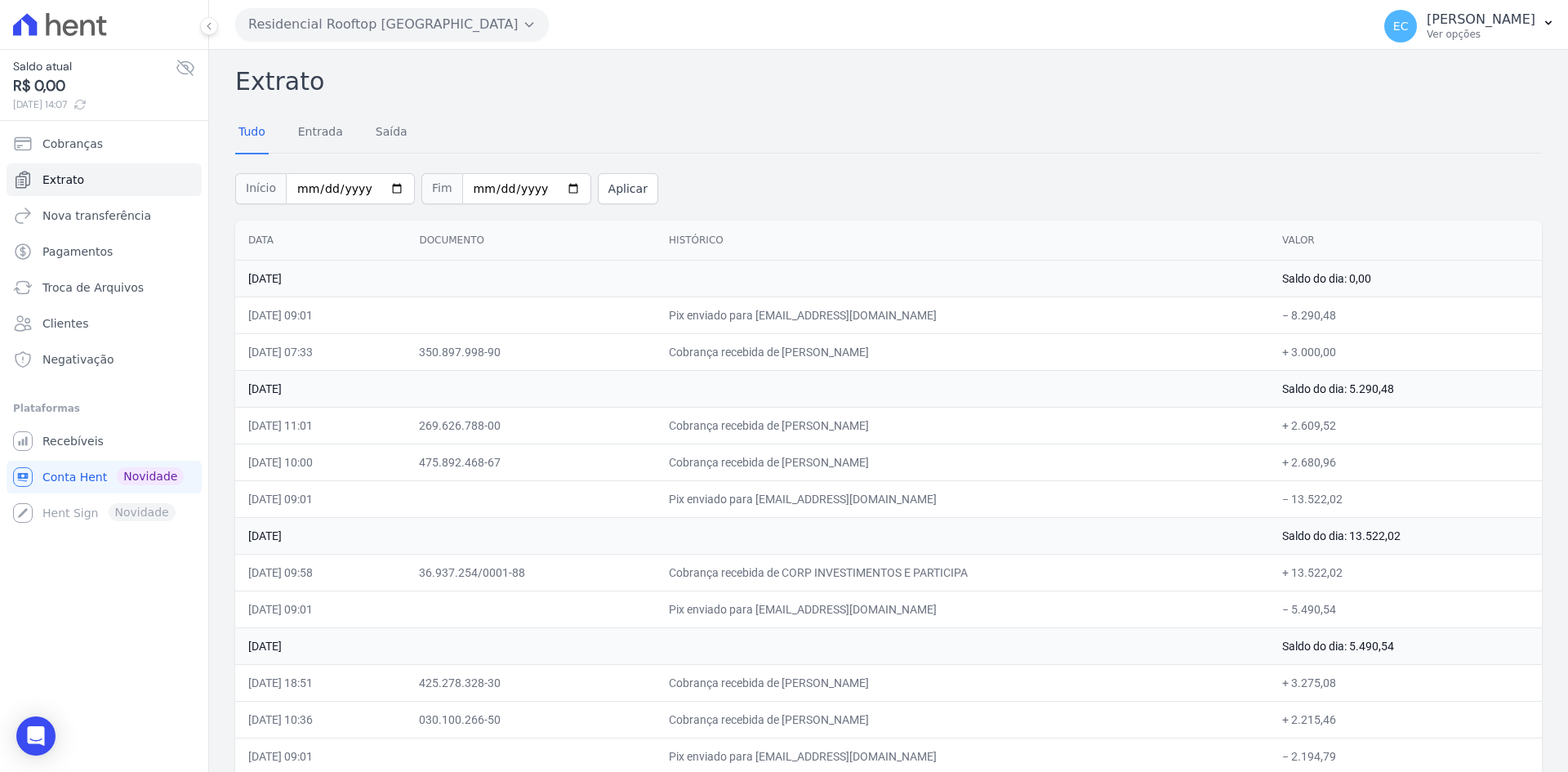
click at [1210, 421] on td "Cobrança recebida de [PERSON_NAME]" at bounding box center [962, 425] width 614 height 37
drag, startPoint x: 1293, startPoint y: 431, endPoint x: 1343, endPoint y: 430, distance: 50.0
click at [1343, 430] on td "+ 2.609,52" at bounding box center [1405, 425] width 273 height 37
click at [1361, 431] on td "+ 2.609,52" at bounding box center [1405, 425] width 273 height 37
click at [93, 443] on span "Recebíveis" at bounding box center [72, 441] width 61 height 16
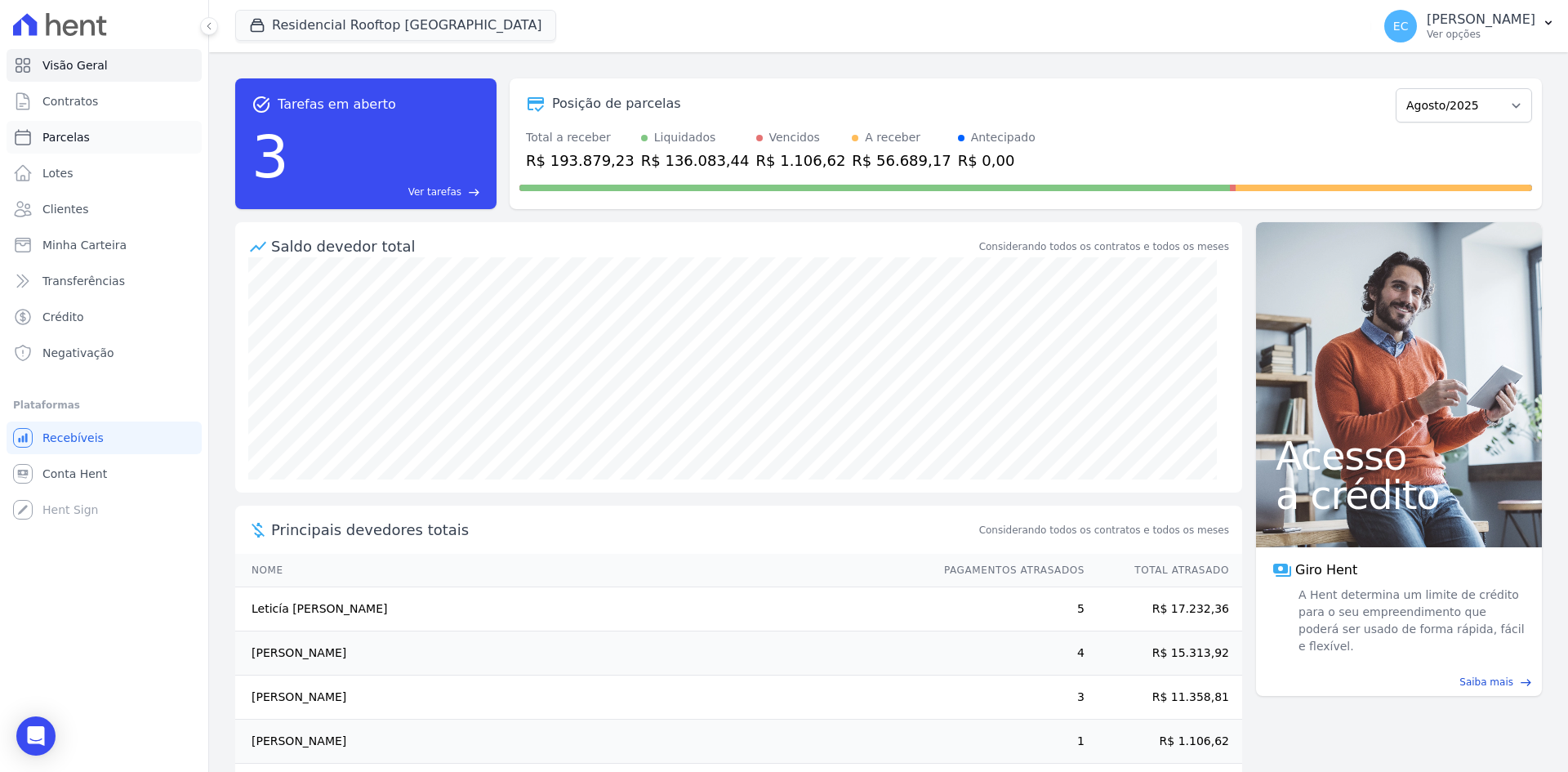
click at [92, 148] on link "Parcelas" at bounding box center [104, 137] width 195 height 33
select select
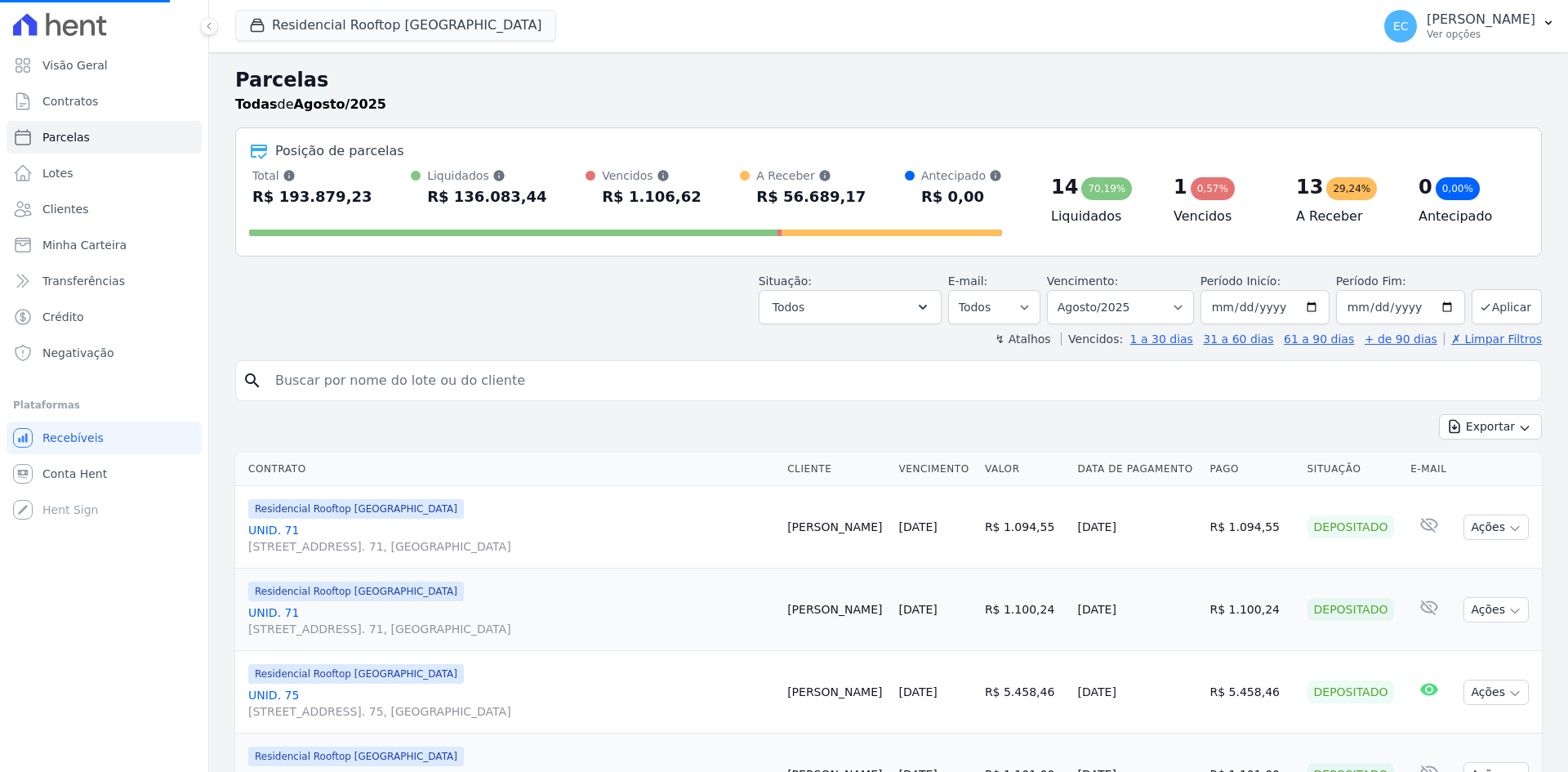
select select
click at [542, 98] on div "Todas de Agosto/2025" at bounding box center [888, 105] width 1307 height 20
drag, startPoint x: 464, startPoint y: 109, endPoint x: 464, endPoint y: 127, distance: 18.0
click at [464, 109] on div "Todas de Agosto/2025" at bounding box center [888, 105] width 1307 height 20
click at [414, 85] on h2 "Parcelas" at bounding box center [888, 80] width 1307 height 30
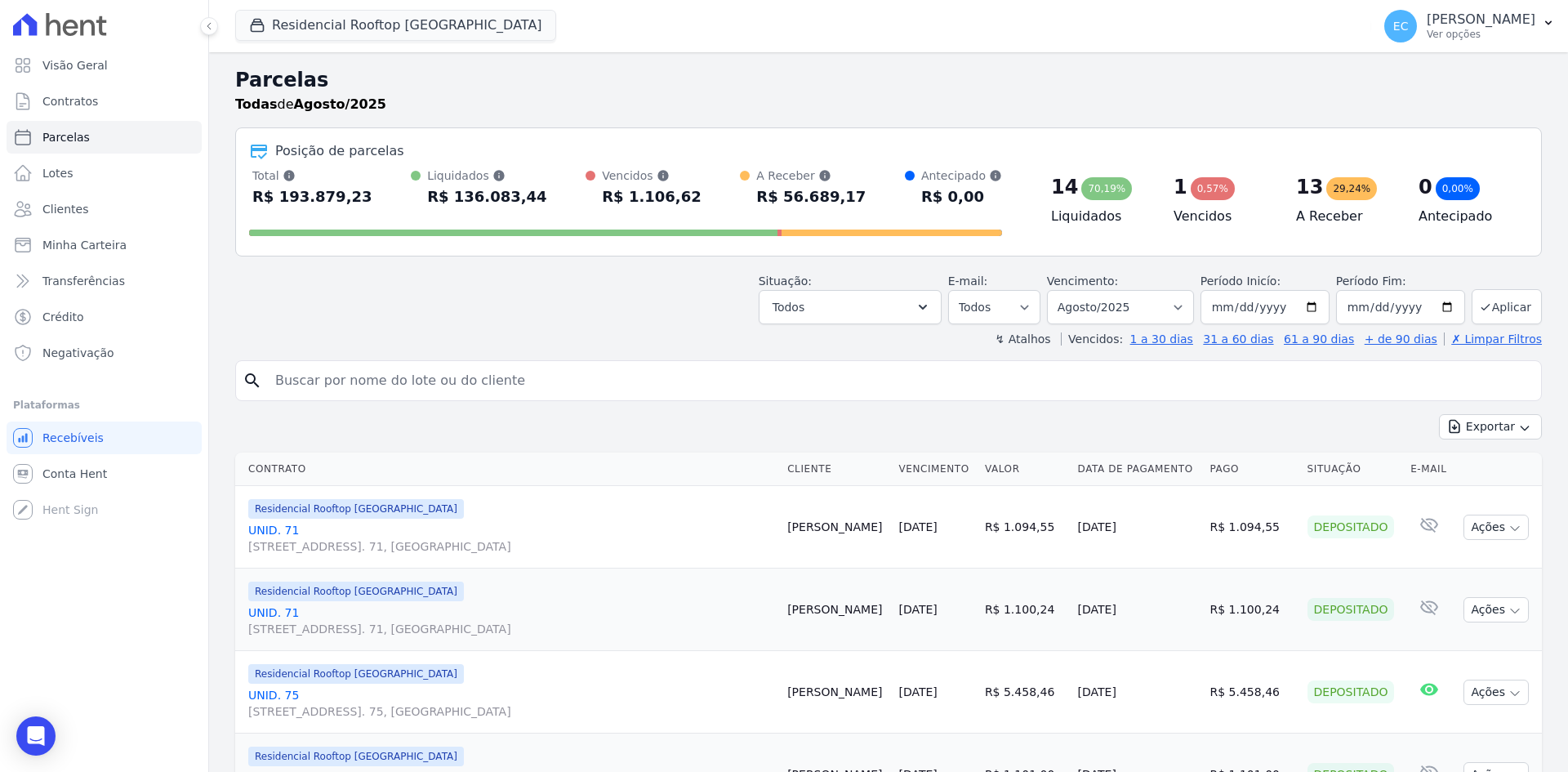
click at [635, 335] on div "↯ Atalhos Vencidos: 1 a 30 dias 31 a 60 dias 61 a 90 dias + de 90 dias ✗ Limpar…" at bounding box center [888, 339] width 1307 height 16
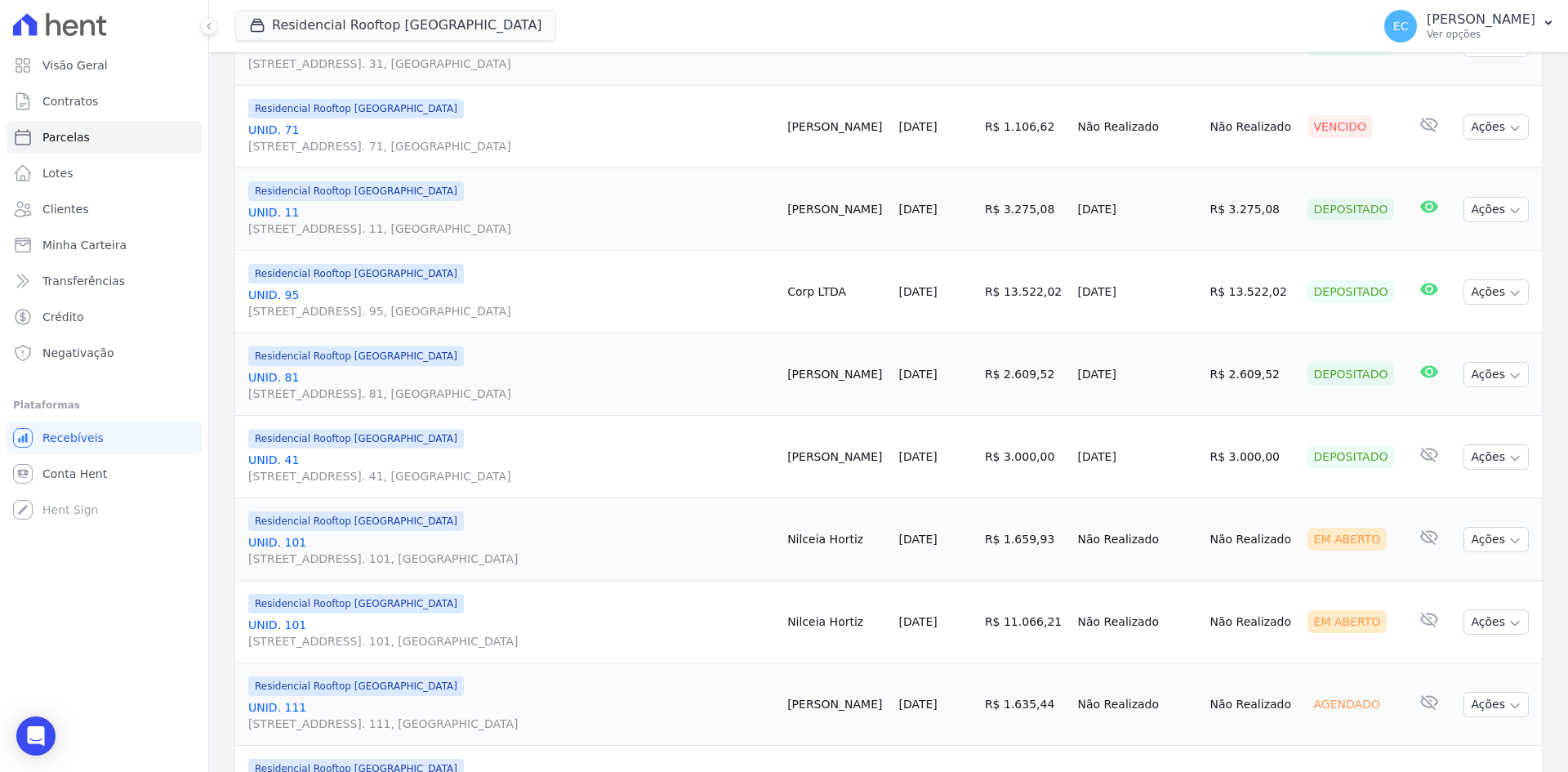
scroll to position [1112, 0]
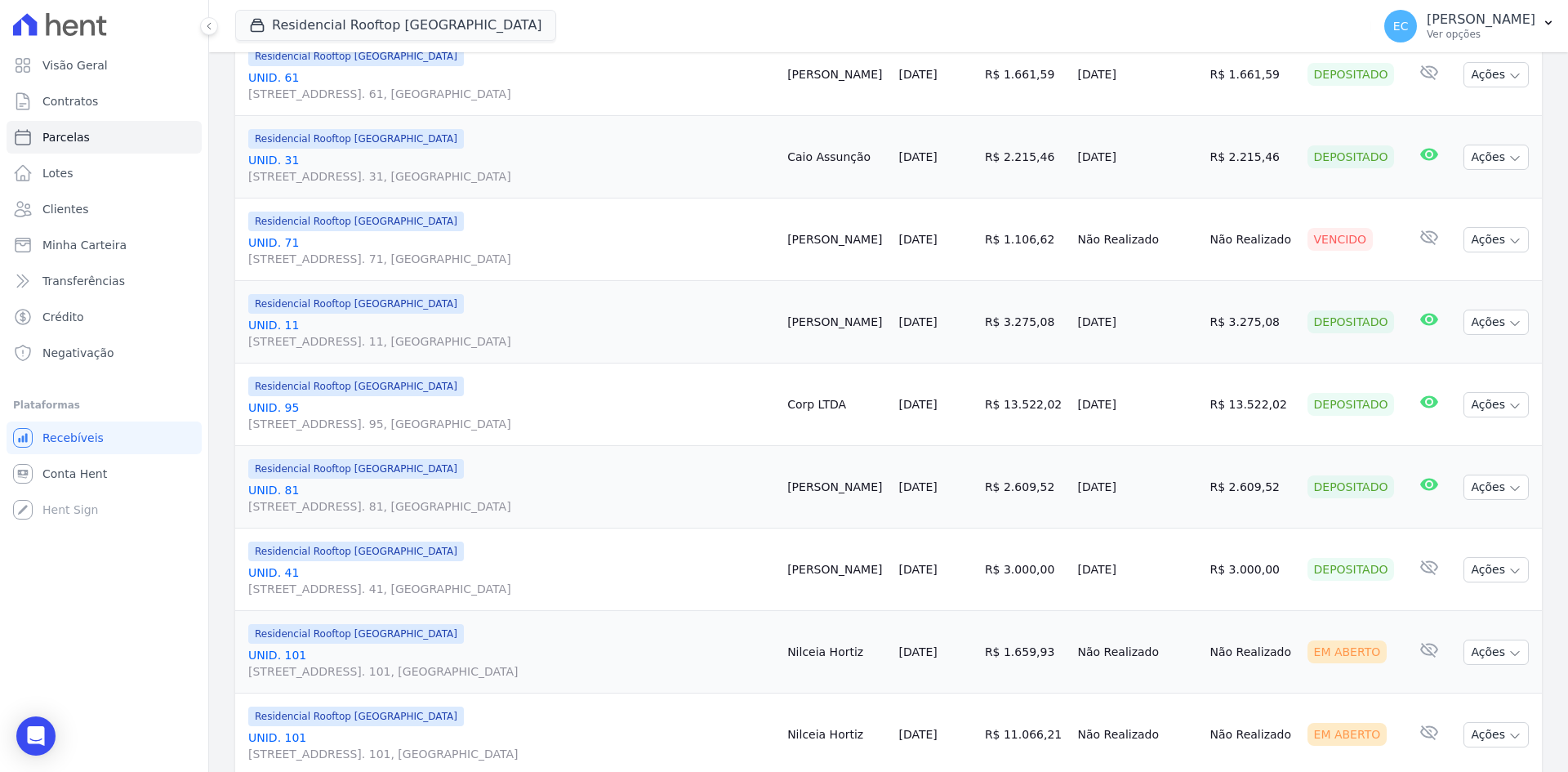
click at [186, 550] on div "Visão Geral Contratos [GEOGRAPHIC_DATA] Lotes Clientes Minha Carteira Transferê…" at bounding box center [104, 386] width 208 height 772
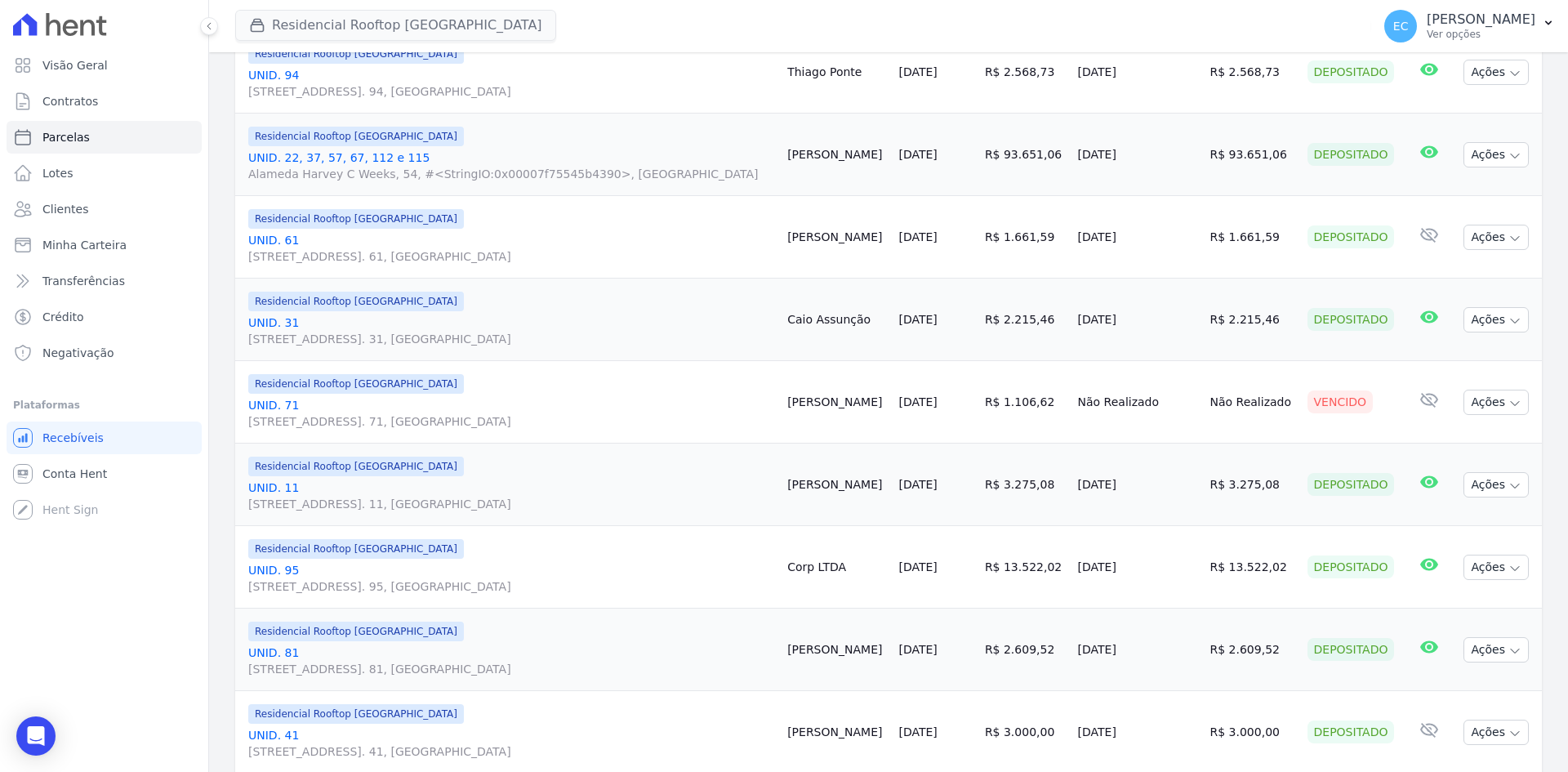
scroll to position [785, 0]
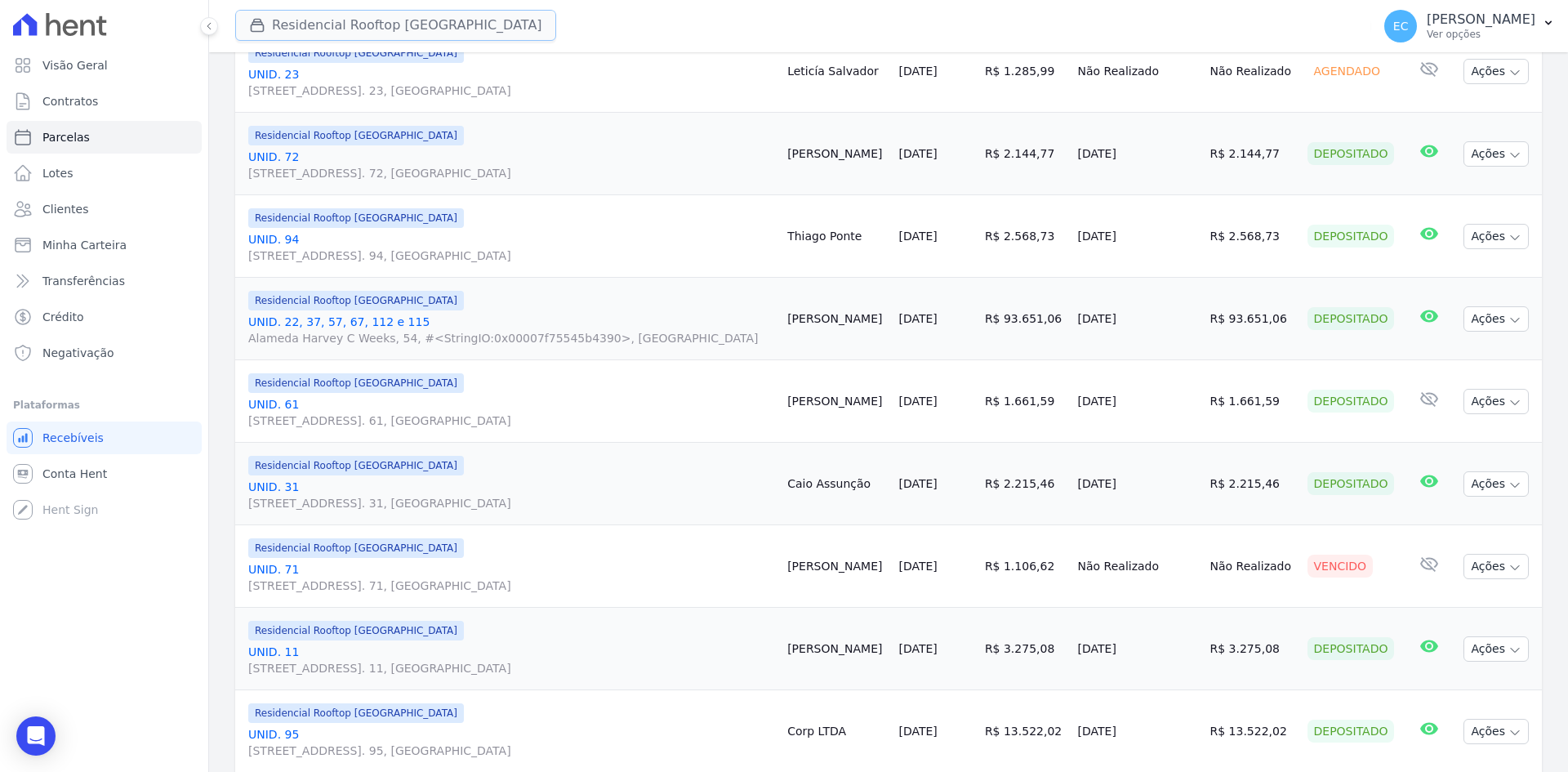
click at [247, 27] on button "Residencial Rooftop [GEOGRAPHIC_DATA]" at bounding box center [395, 25] width 321 height 31
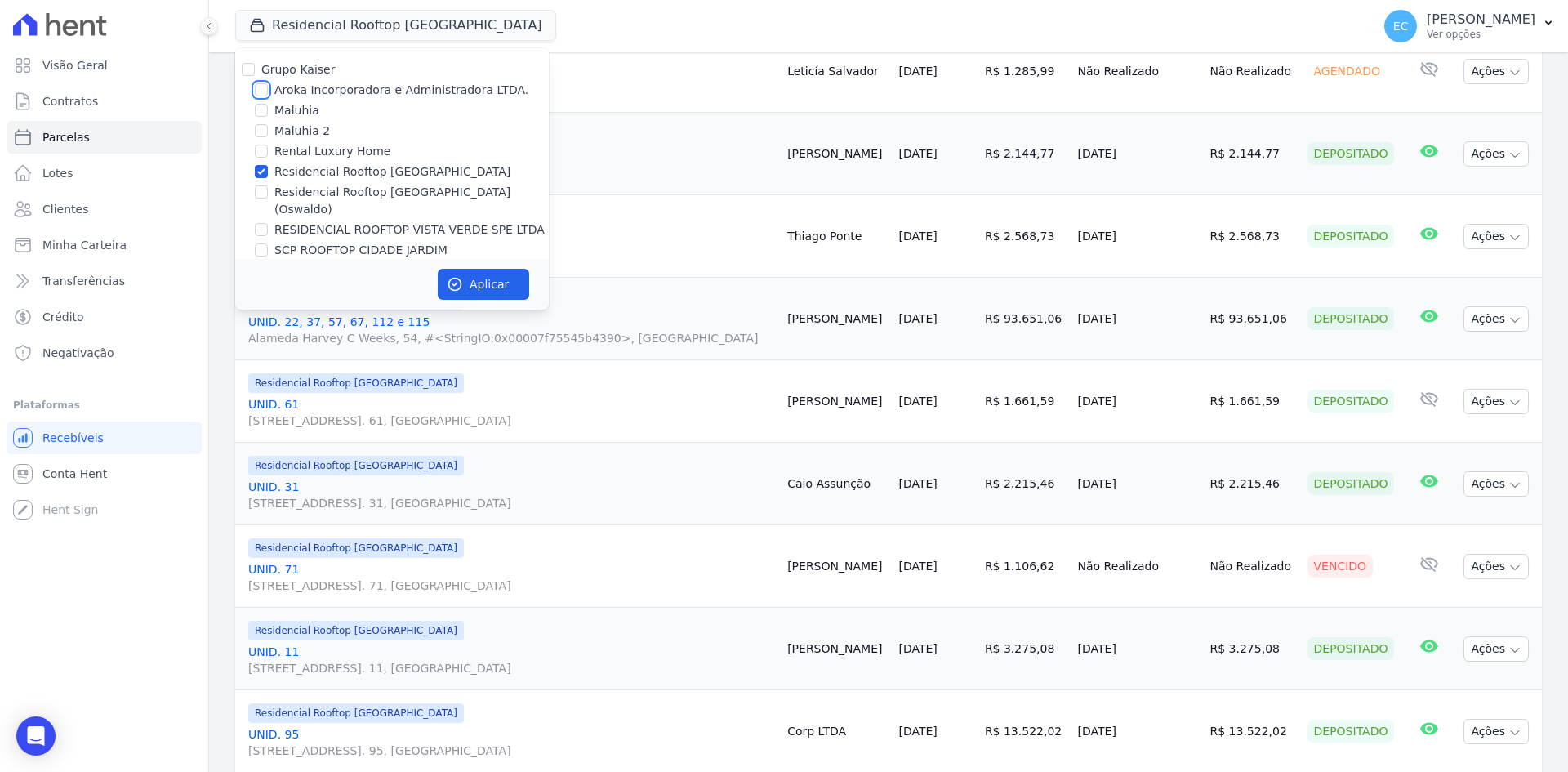
click at [261, 85] on input "Aroka Incorporadora e Administradora LTDA." at bounding box center [261, 89] width 13 height 13
checkbox input "true"
click at [259, 166] on input "Residencial Rooftop [GEOGRAPHIC_DATA]" at bounding box center [261, 171] width 13 height 13
checkbox input "false"
click at [502, 286] on button "Aplicar" at bounding box center [483, 284] width 91 height 31
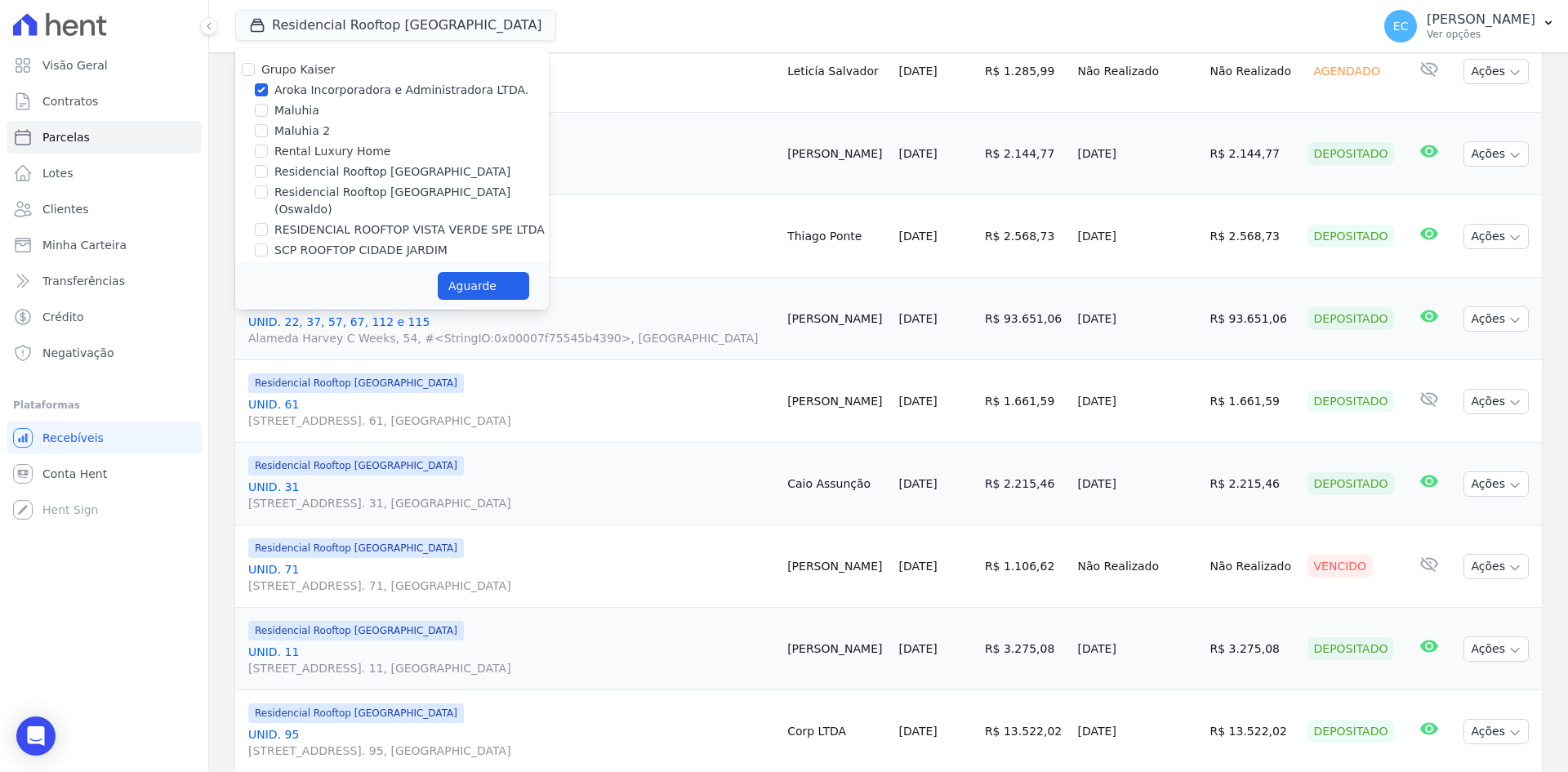
select select
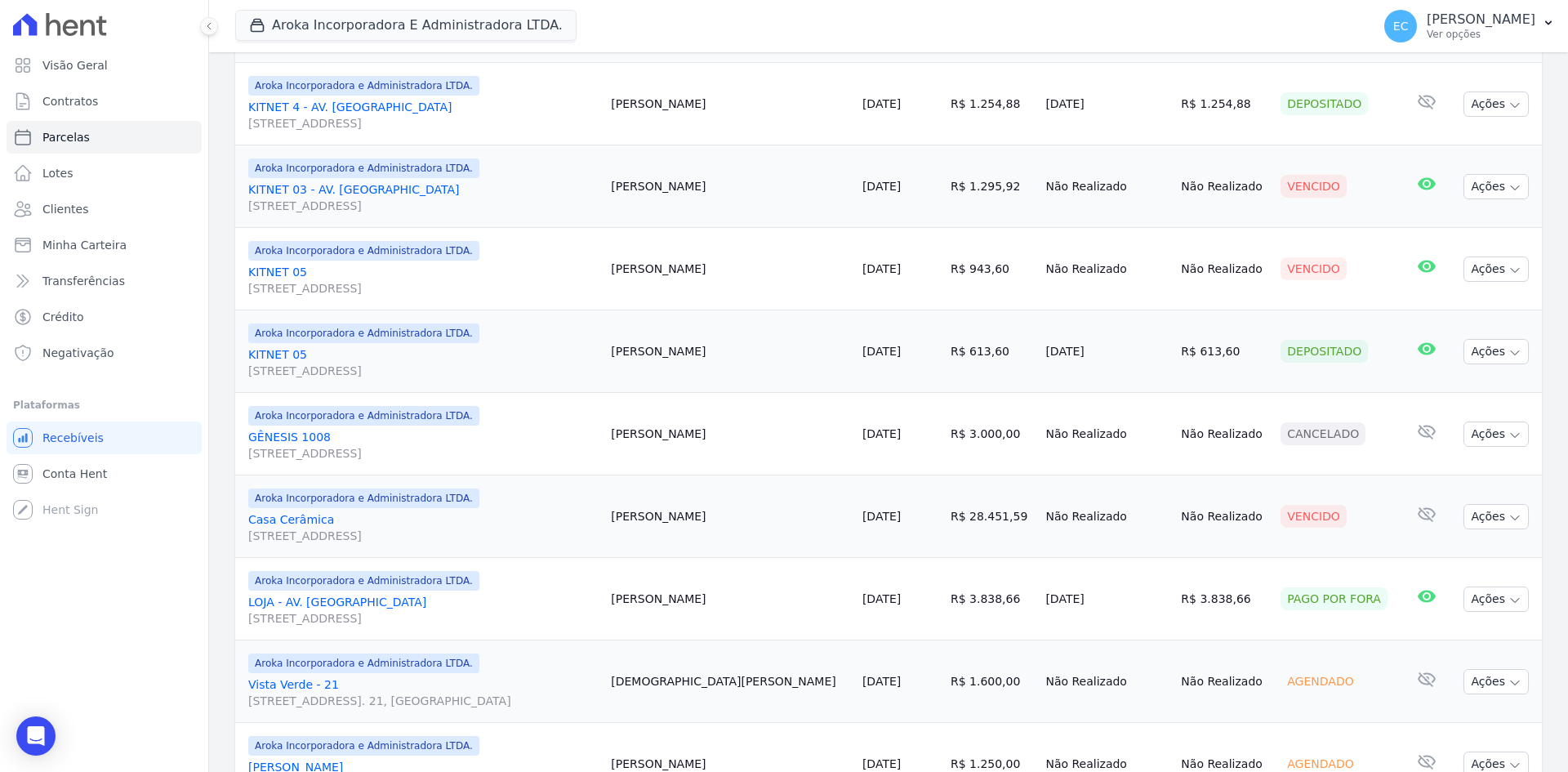
scroll to position [735, 0]
